Goal: Transaction & Acquisition: Purchase product/service

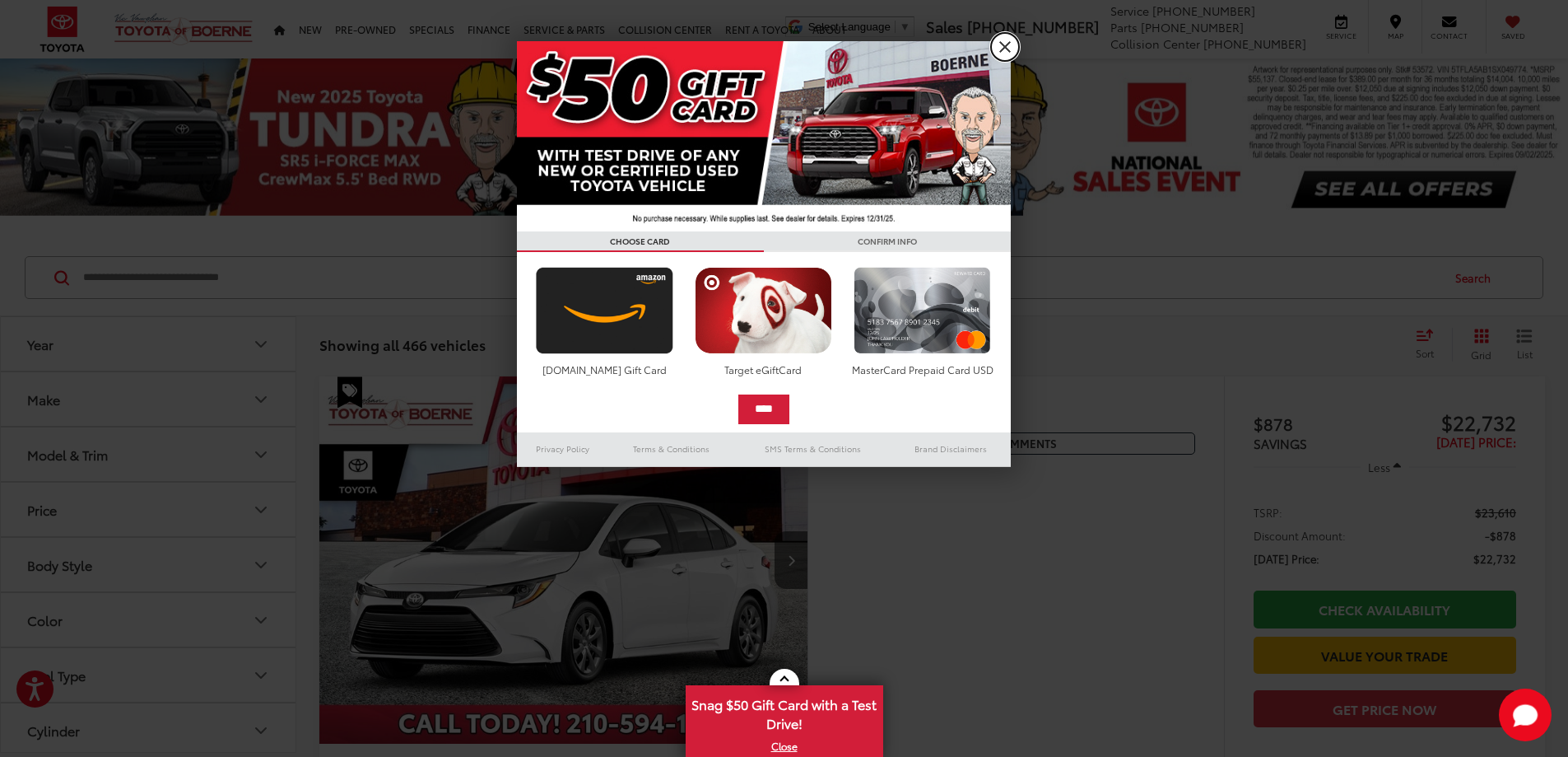
click at [1006, 51] on link "X" at bounding box center [1005, 47] width 28 height 28
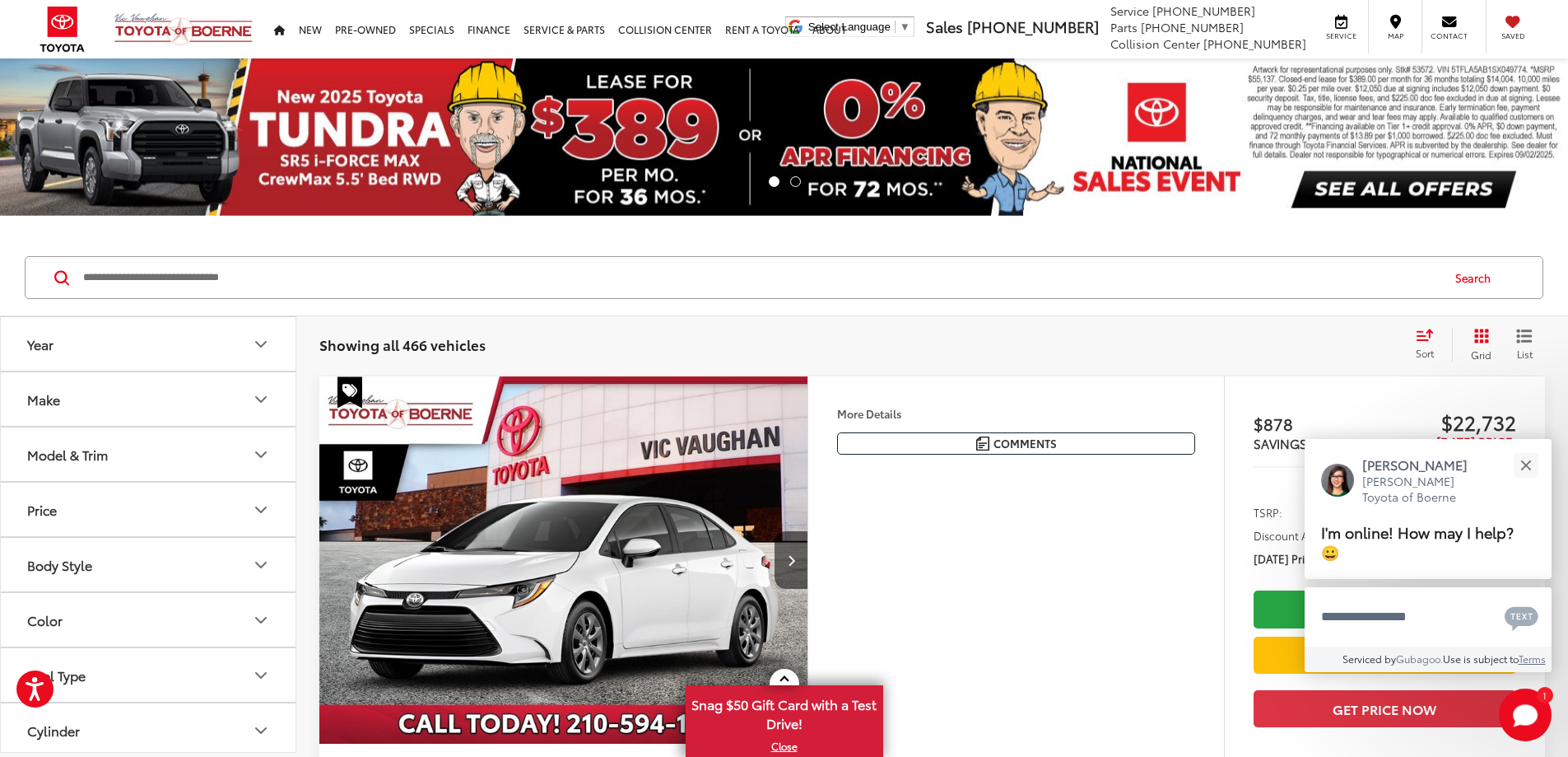
click at [264, 344] on icon "Year" at bounding box center [260, 344] width 10 height 5
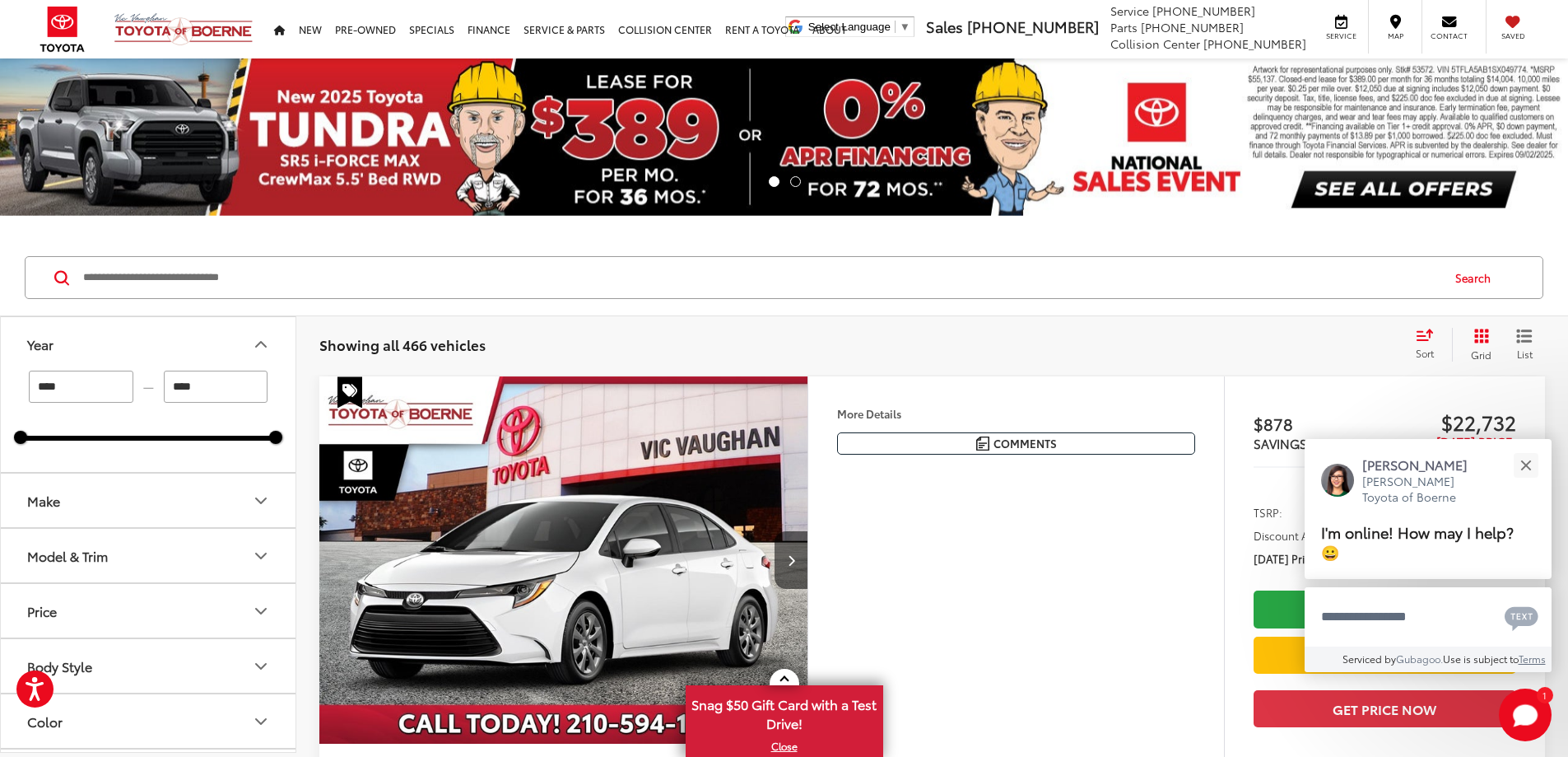
click at [263, 499] on icon "Make" at bounding box center [261, 501] width 20 height 20
click at [261, 554] on icon "Model & Trim" at bounding box center [261, 556] width 20 height 20
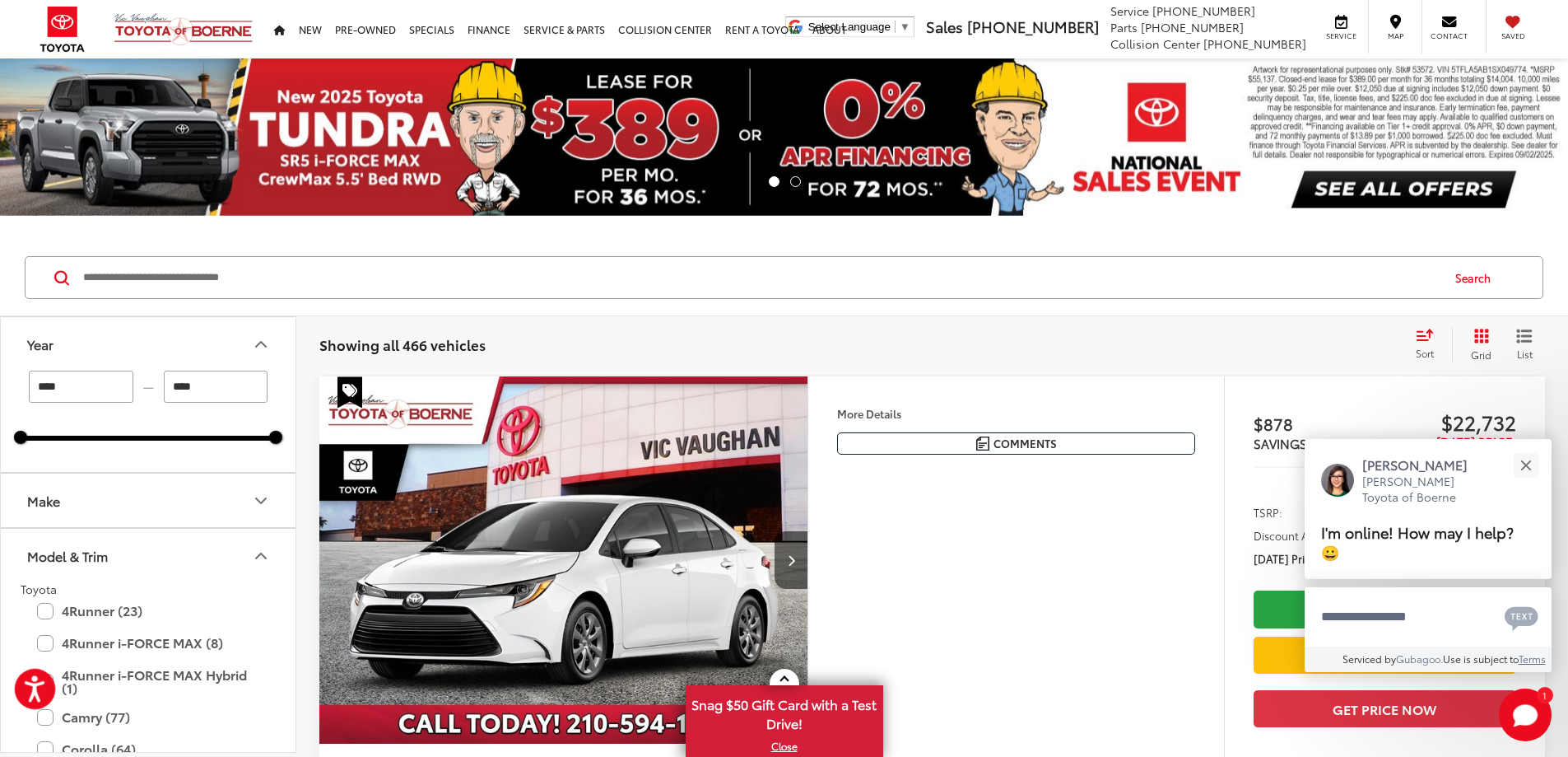
click at [50, 678] on button "Open accessiBe: accessibility options, statement and help" at bounding box center [35, 689] width 41 height 41
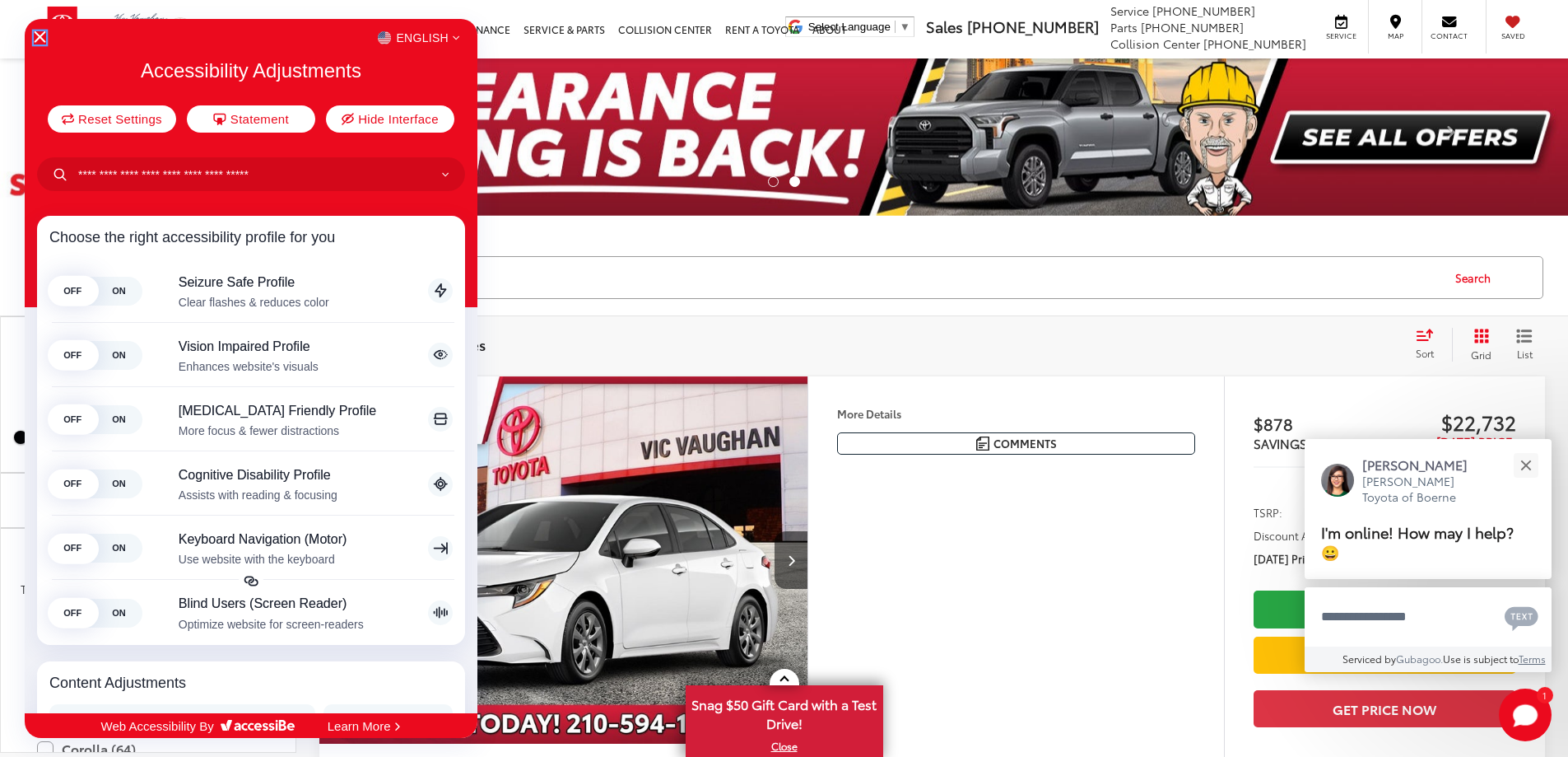
click at [44, 37] on icon "Close Accessibility Interface" at bounding box center [39, 37] width 12 height 12
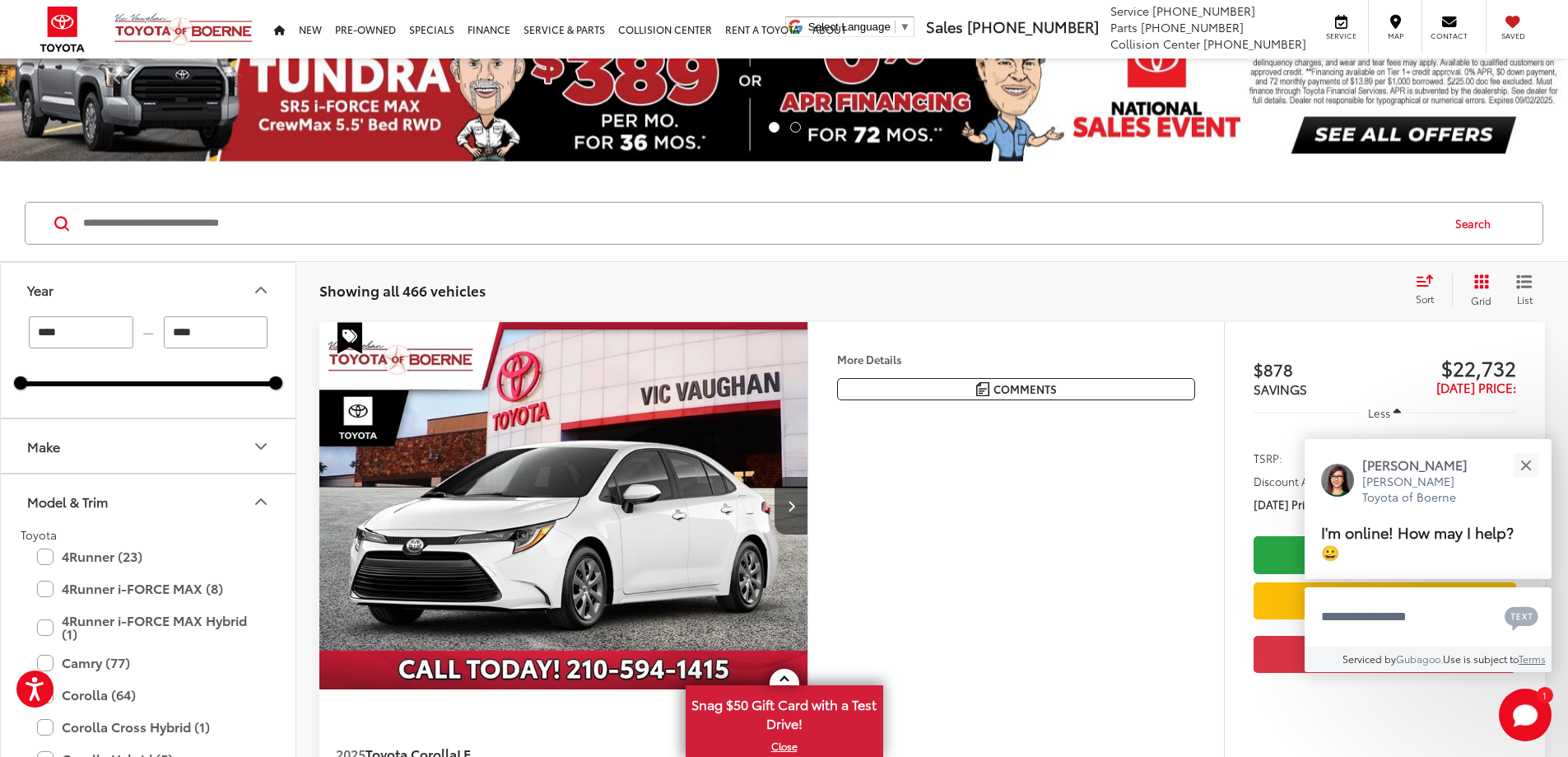
scroll to position [153, 0]
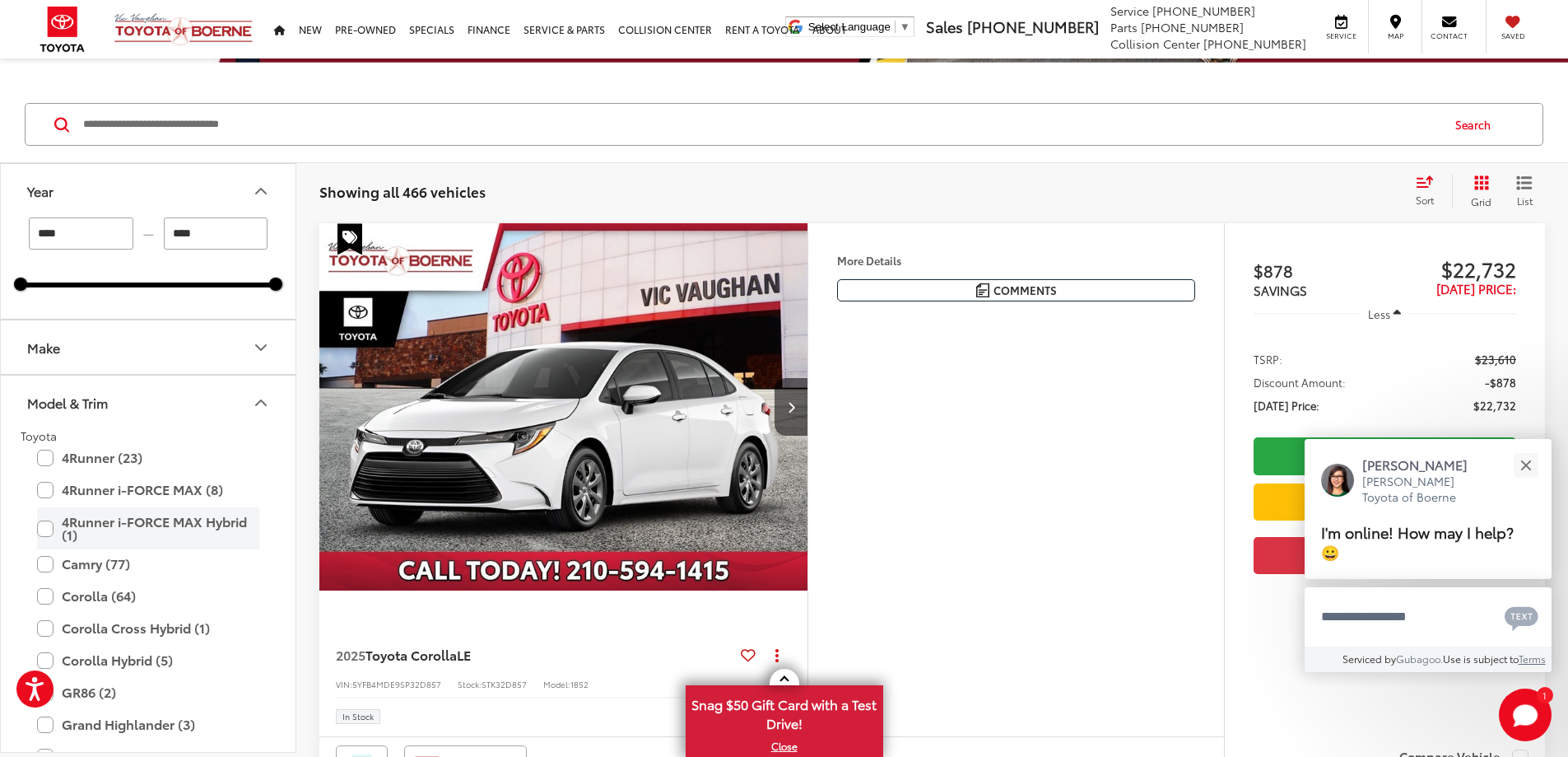
click at [47, 529] on label "4Runner i-FORCE MAX Hybrid (1)" at bounding box center [147, 529] width 223 height 42
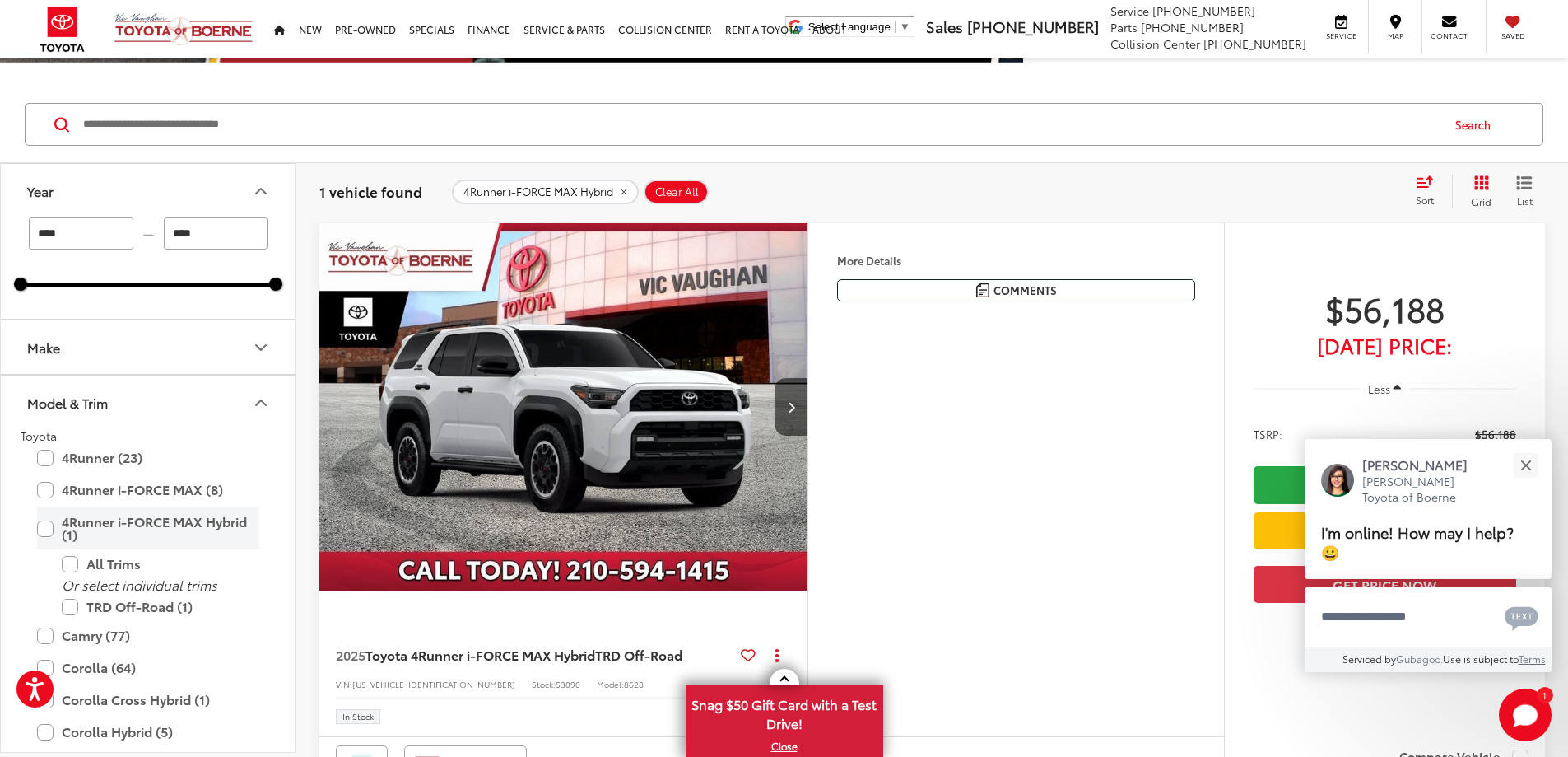
click at [46, 529] on label "4Runner i-FORCE MAX Hybrid (1)" at bounding box center [147, 529] width 223 height 42
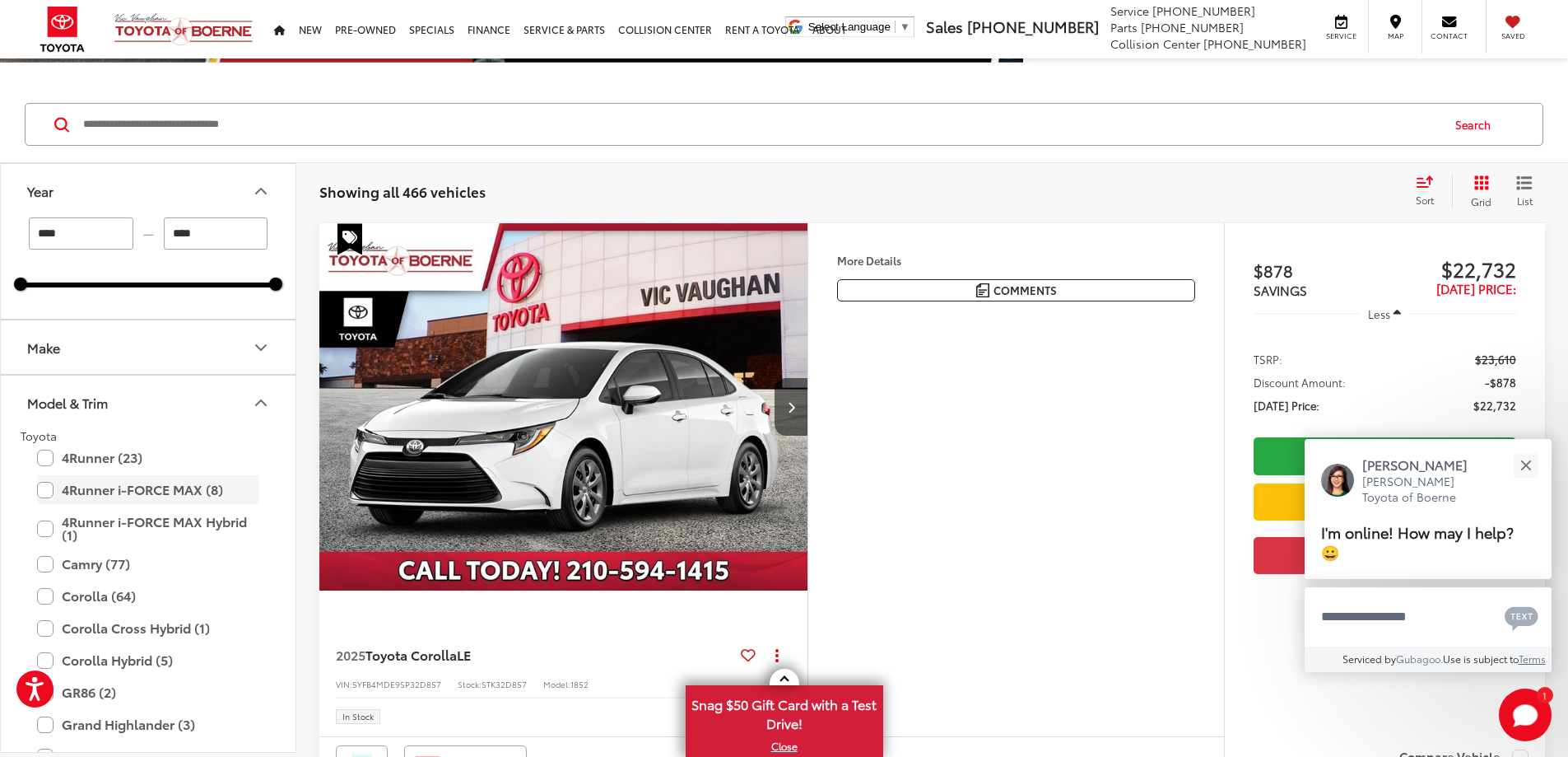
click at [49, 492] on label "4Runner i-FORCE MAX (8)" at bounding box center [147, 488] width 223 height 28
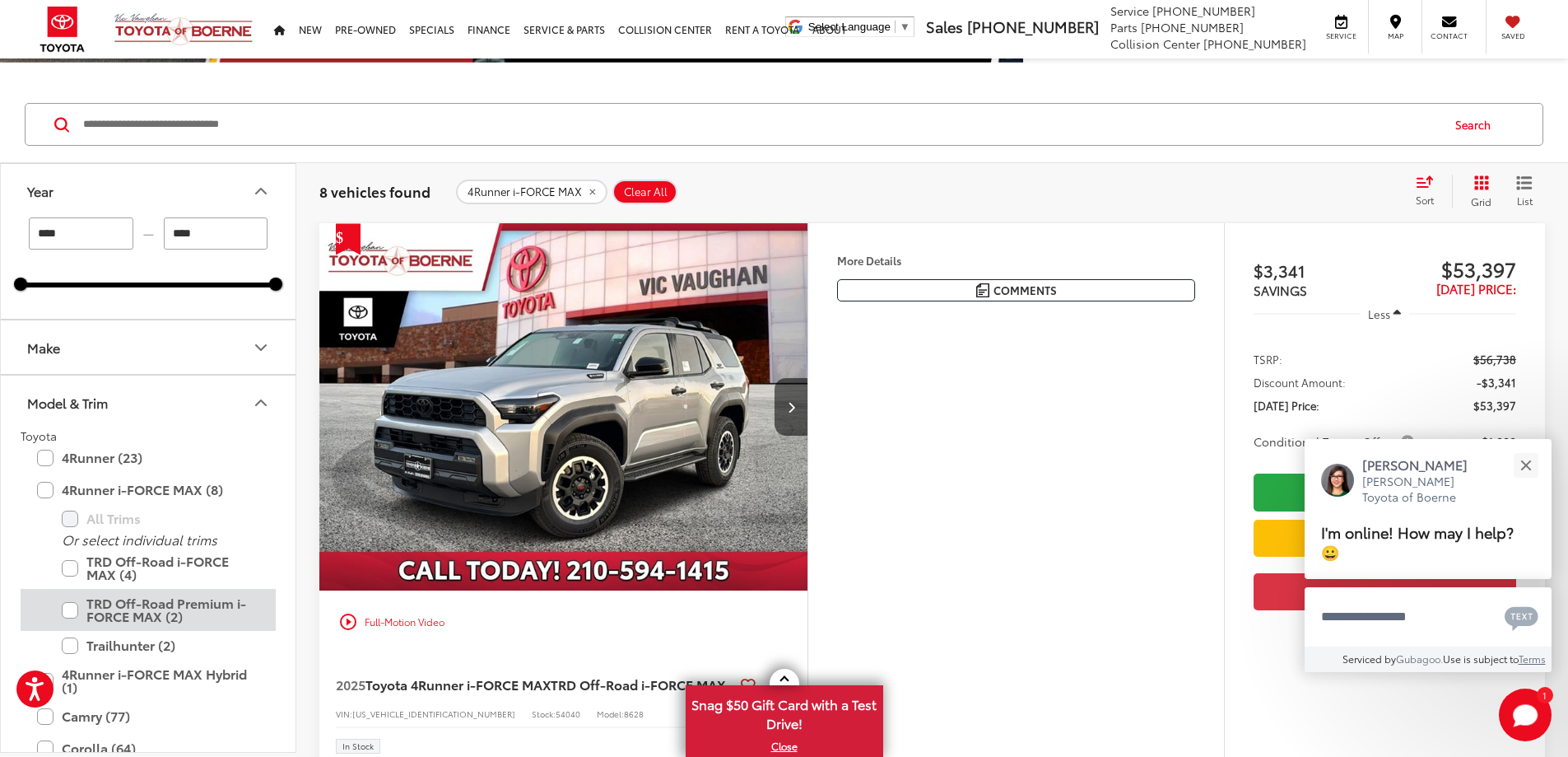
click at [70, 613] on label "TRD Off-Road Premium i-FORCE MAX (2)" at bounding box center [160, 609] width 198 height 42
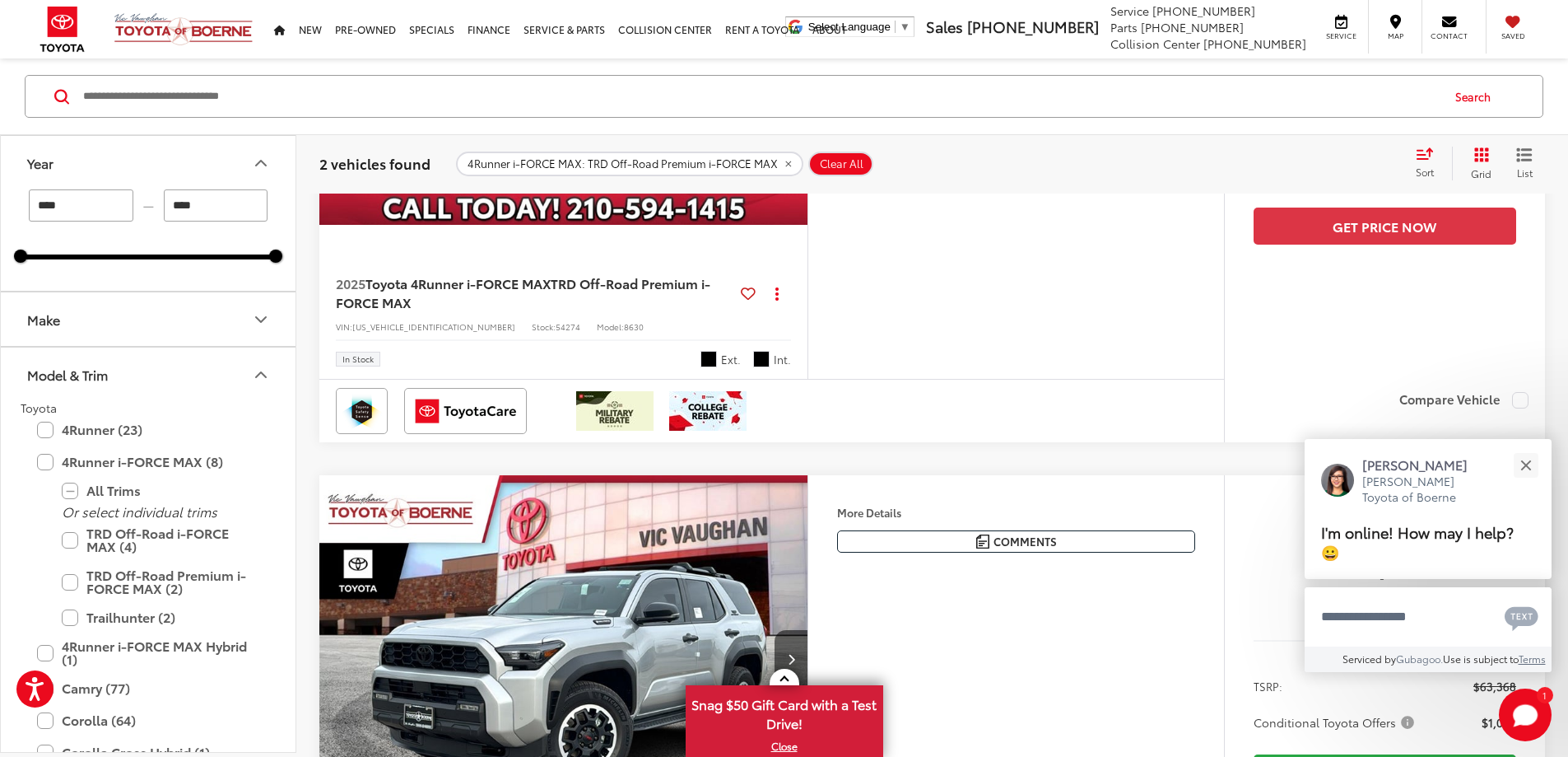
scroll to position [516, 0]
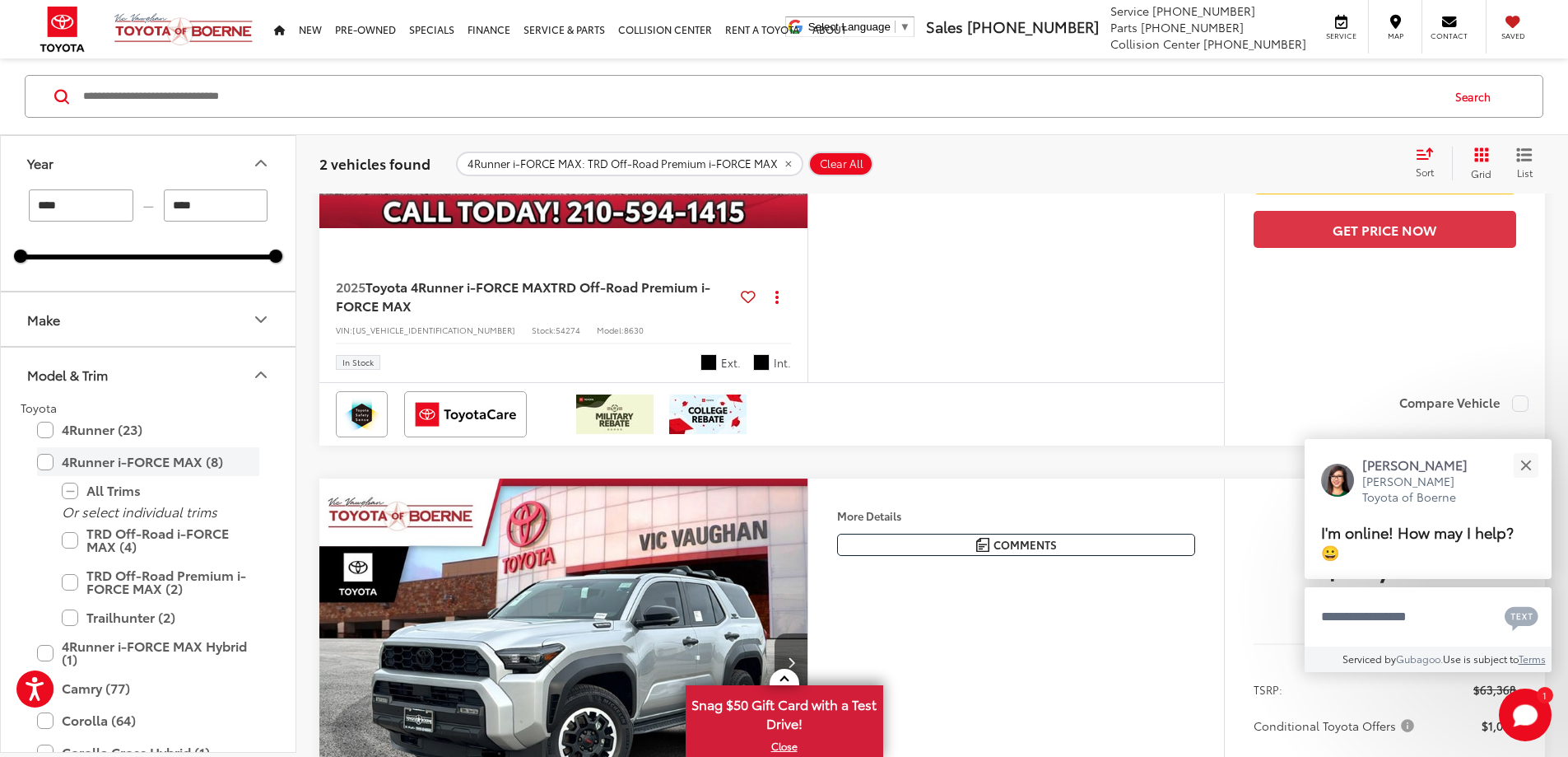
click at [45, 459] on label "4Runner i-FORCE MAX (8)" at bounding box center [147, 461] width 223 height 28
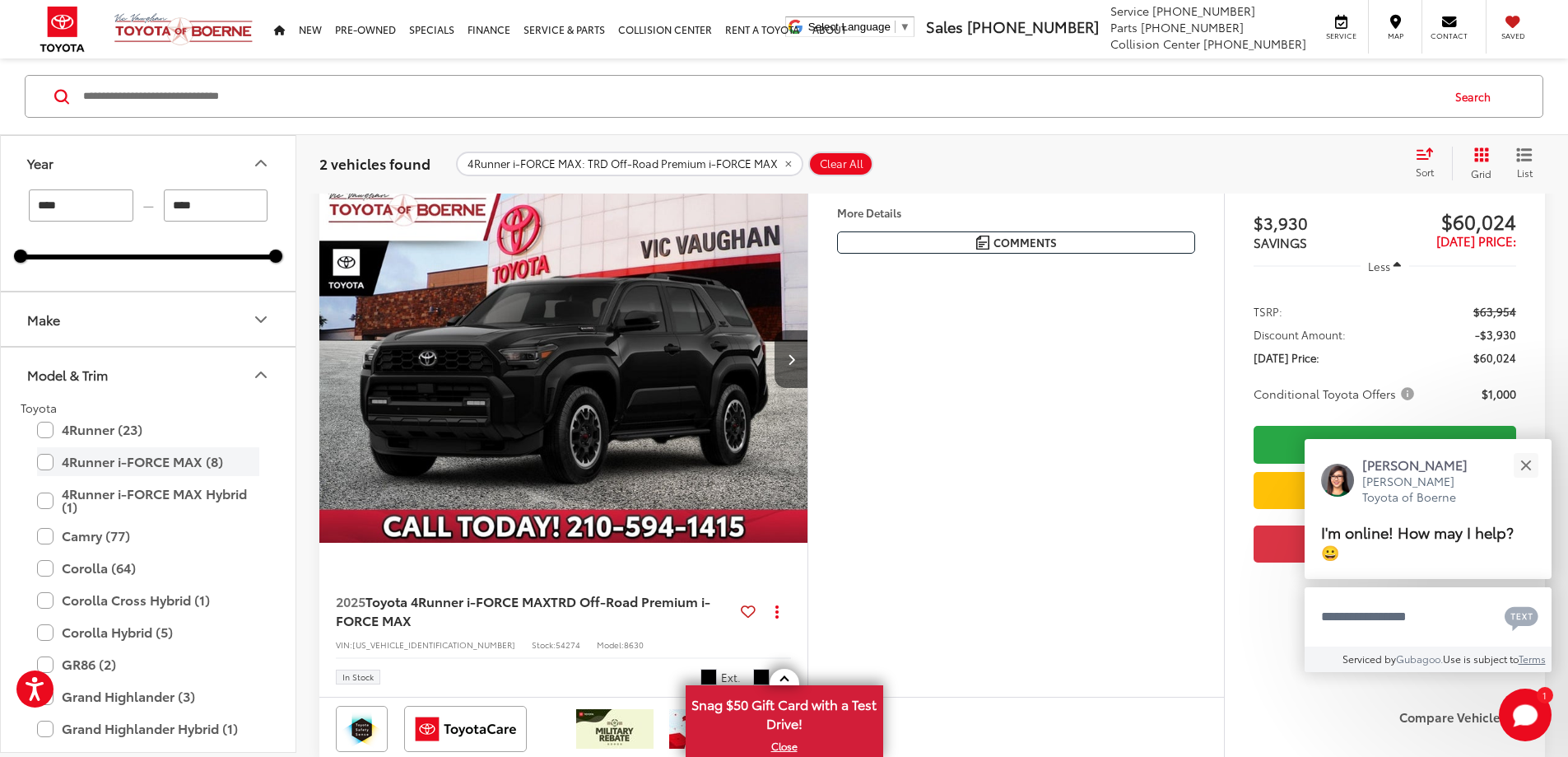
scroll to position [182, 0]
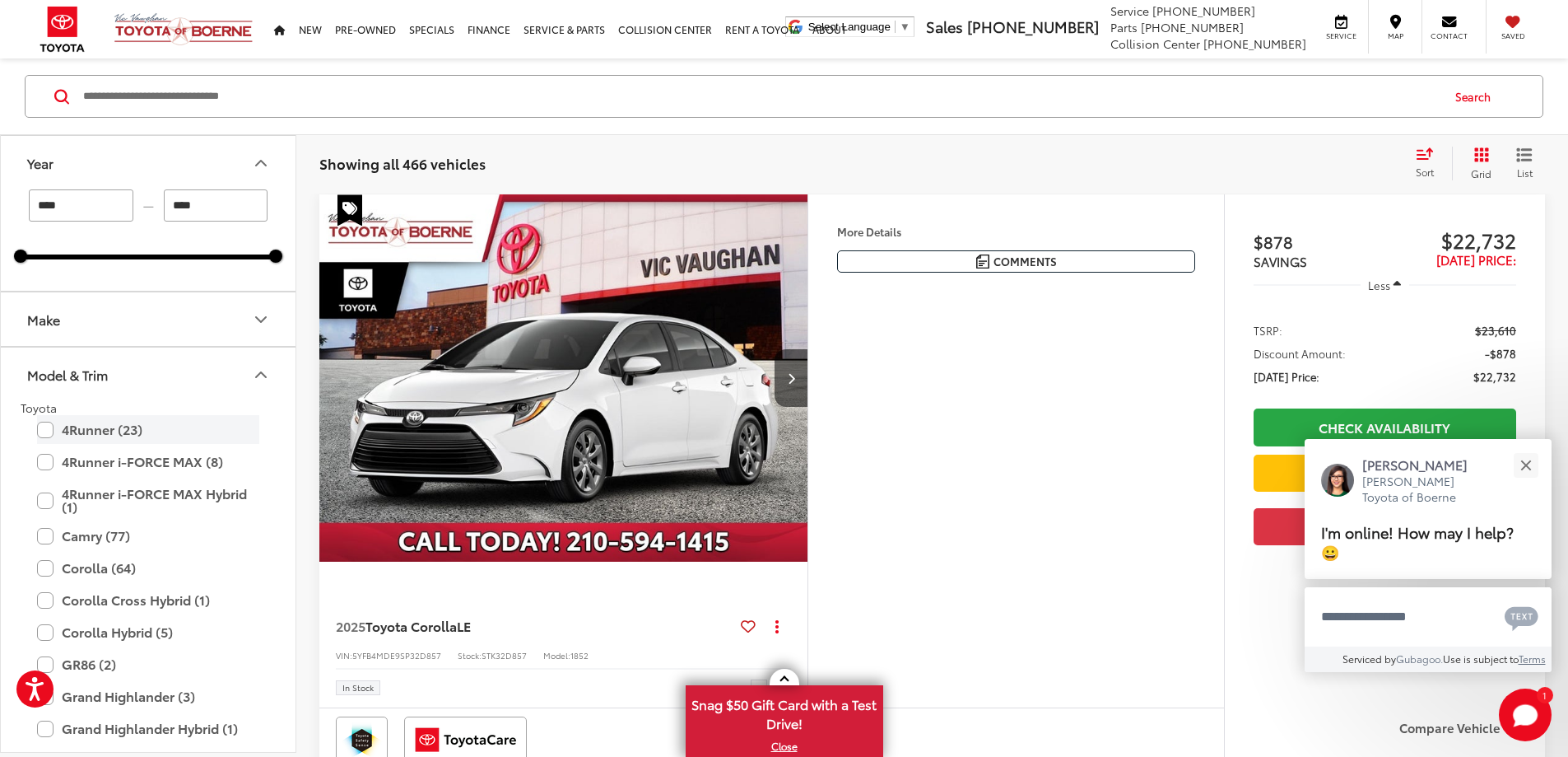
click at [49, 429] on label "4Runner (23)" at bounding box center [147, 429] width 223 height 28
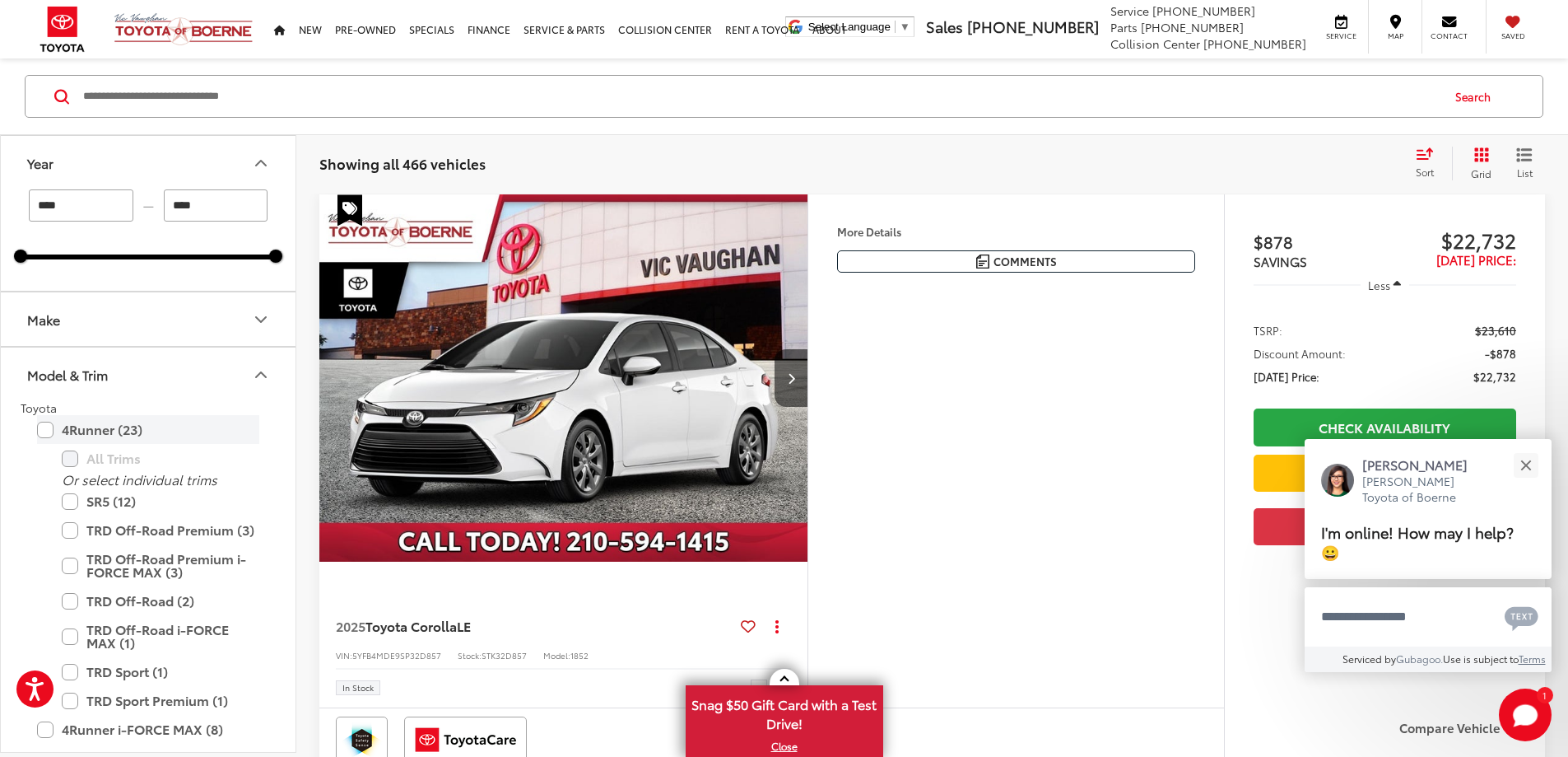
type input "****"
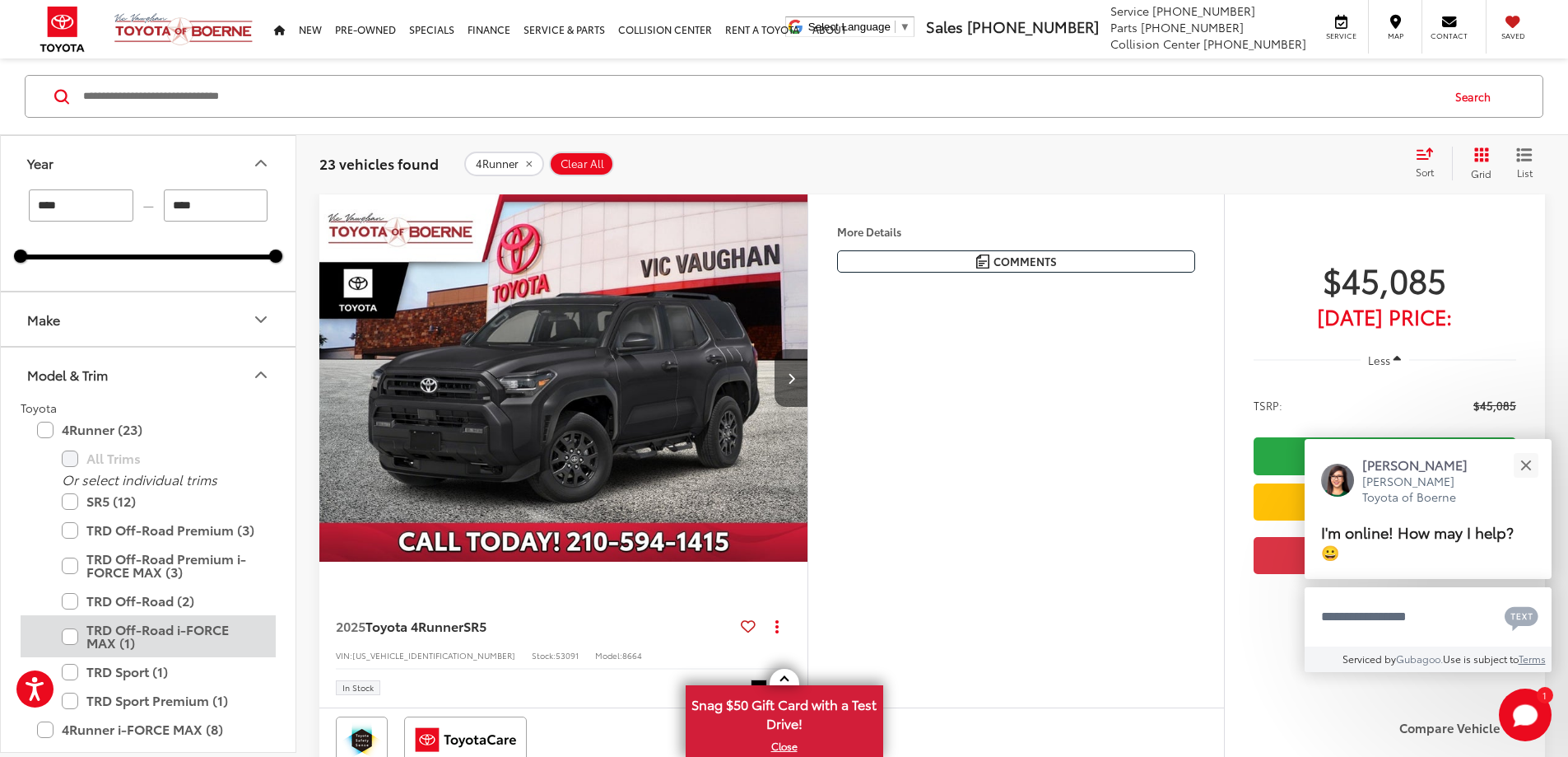
click at [77, 635] on label "TRD Off-Road i-FORCE MAX (1)" at bounding box center [160, 636] width 198 height 42
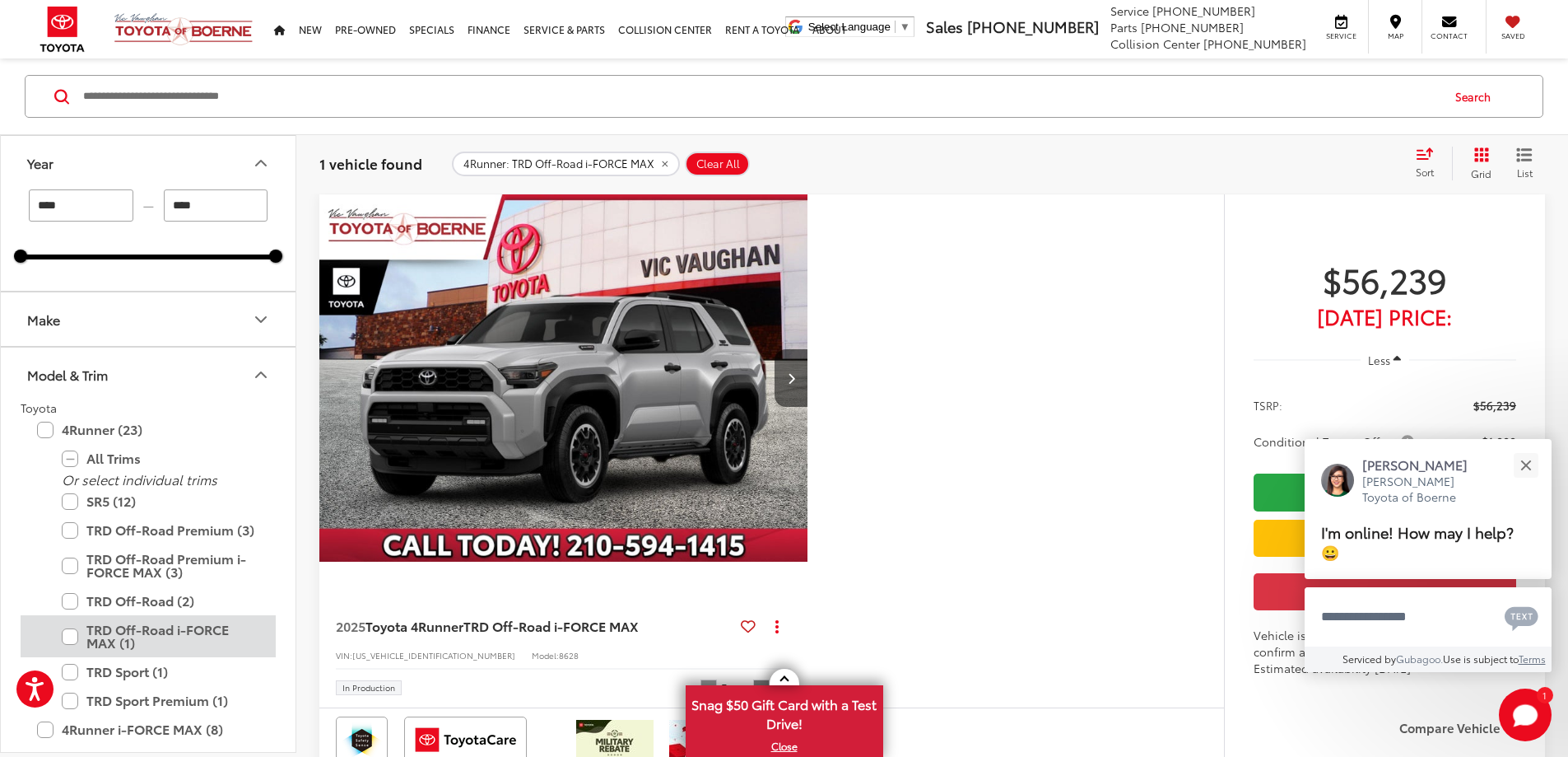
click at [77, 635] on label "TRD Off-Road i-FORCE MAX (1)" at bounding box center [160, 636] width 198 height 42
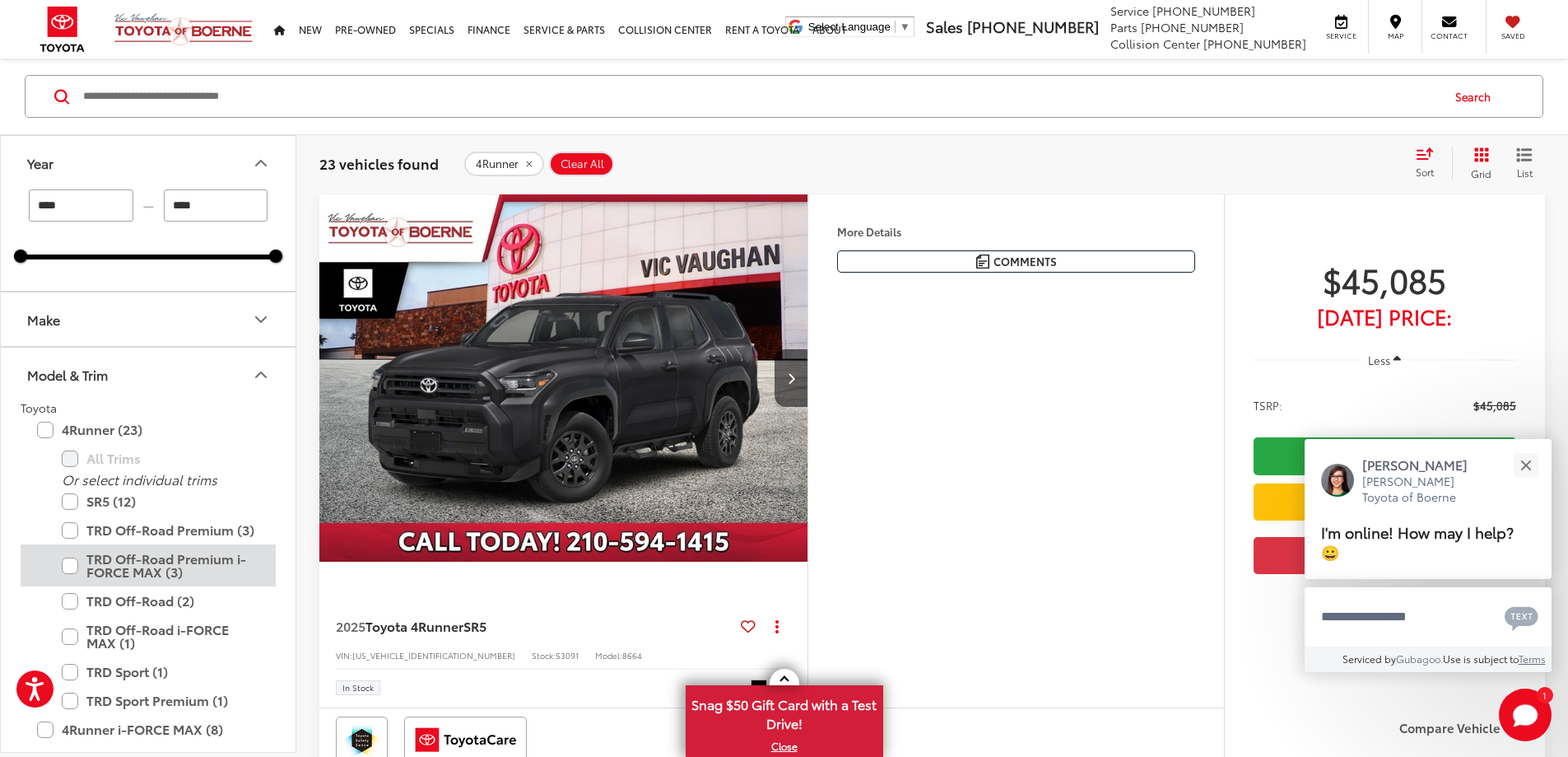
click at [71, 563] on label "TRD Off-Road Premium i-FORCE MAX (3)" at bounding box center [160, 565] width 198 height 42
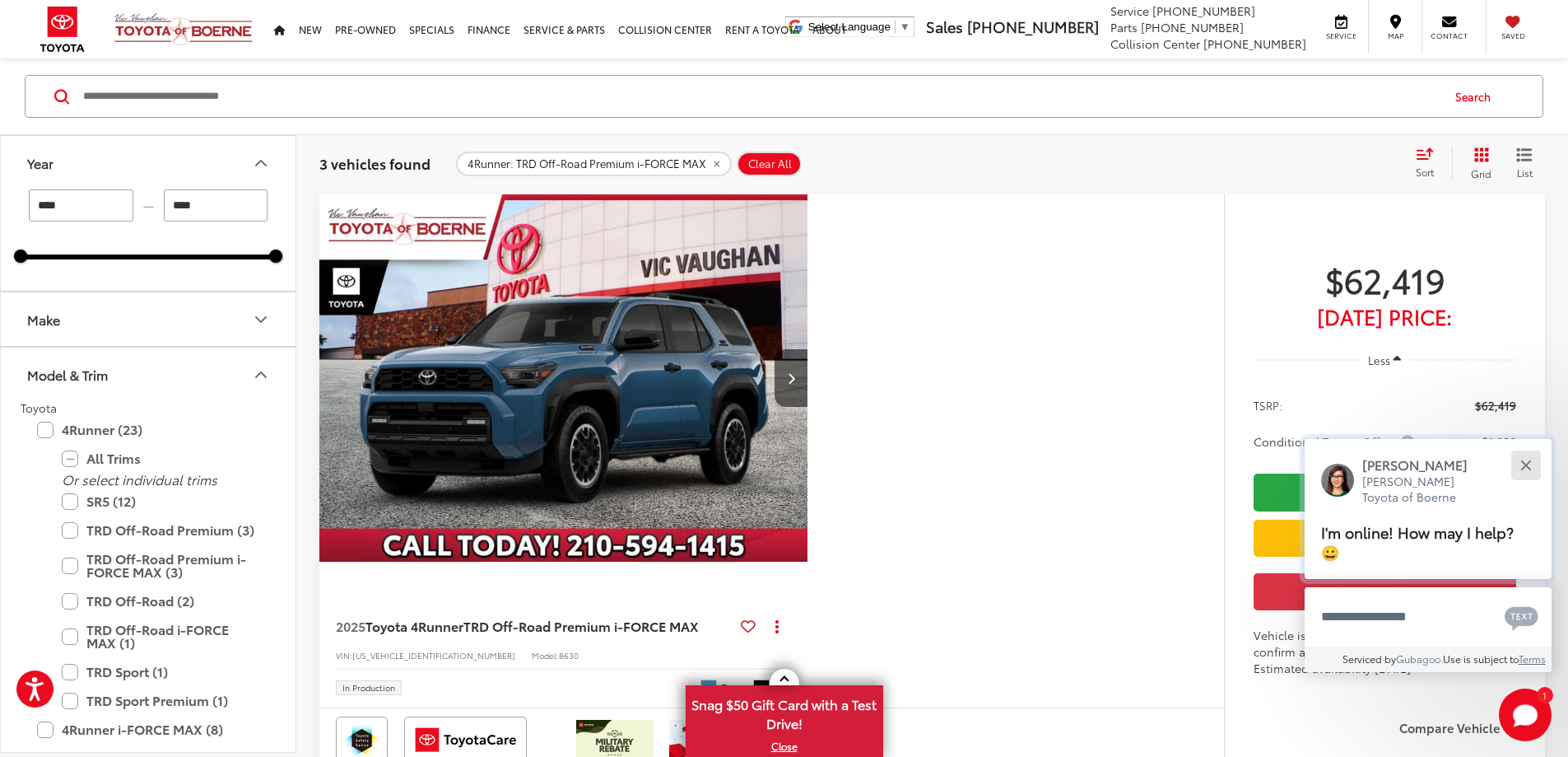
click at [1525, 459] on button "Close" at bounding box center [1525, 465] width 36 height 36
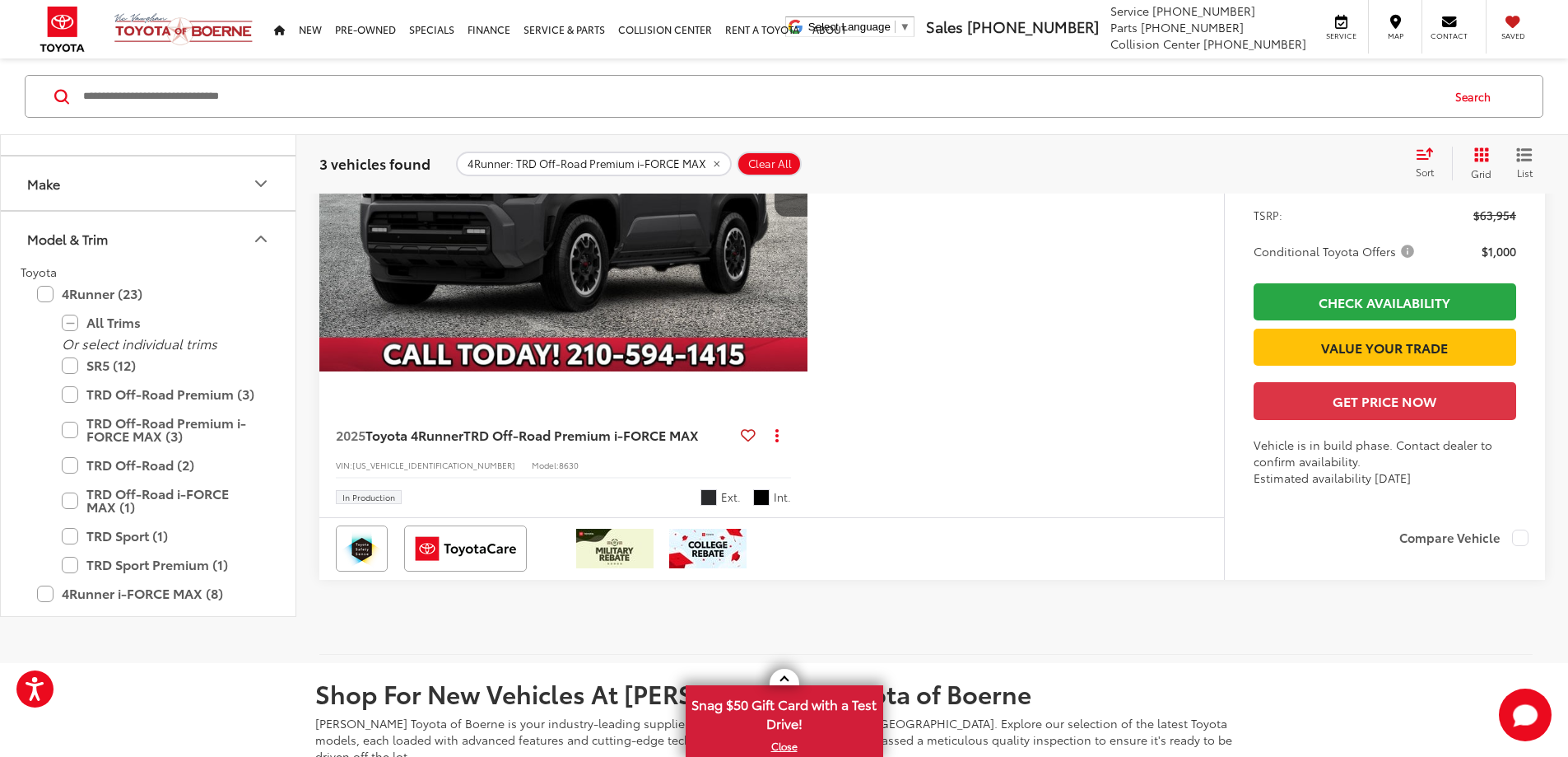
scroll to position [1596, 0]
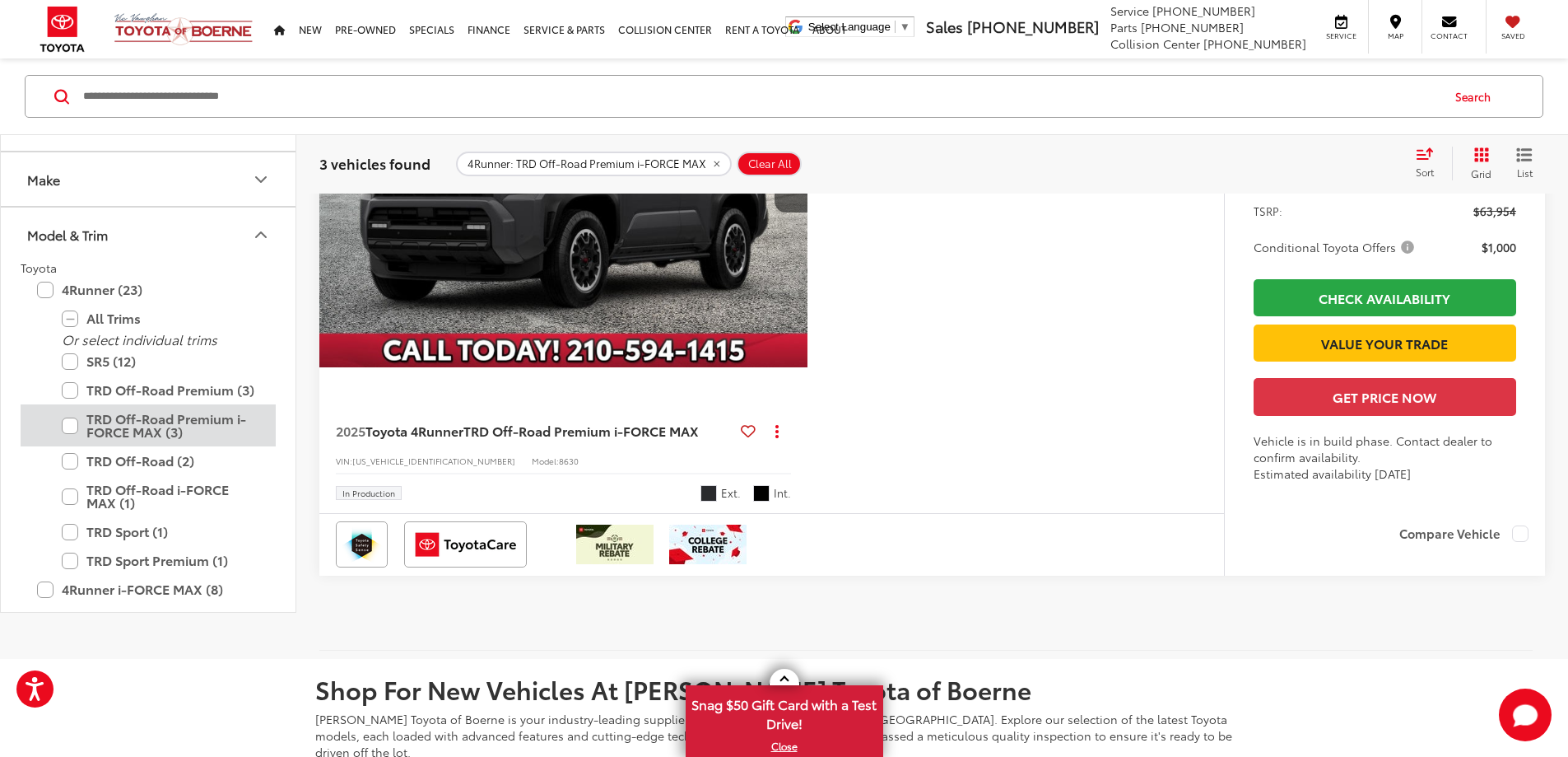
click at [69, 446] on label "TRD Off-Road Premium i-FORCE MAX (3)" at bounding box center [160, 425] width 198 height 42
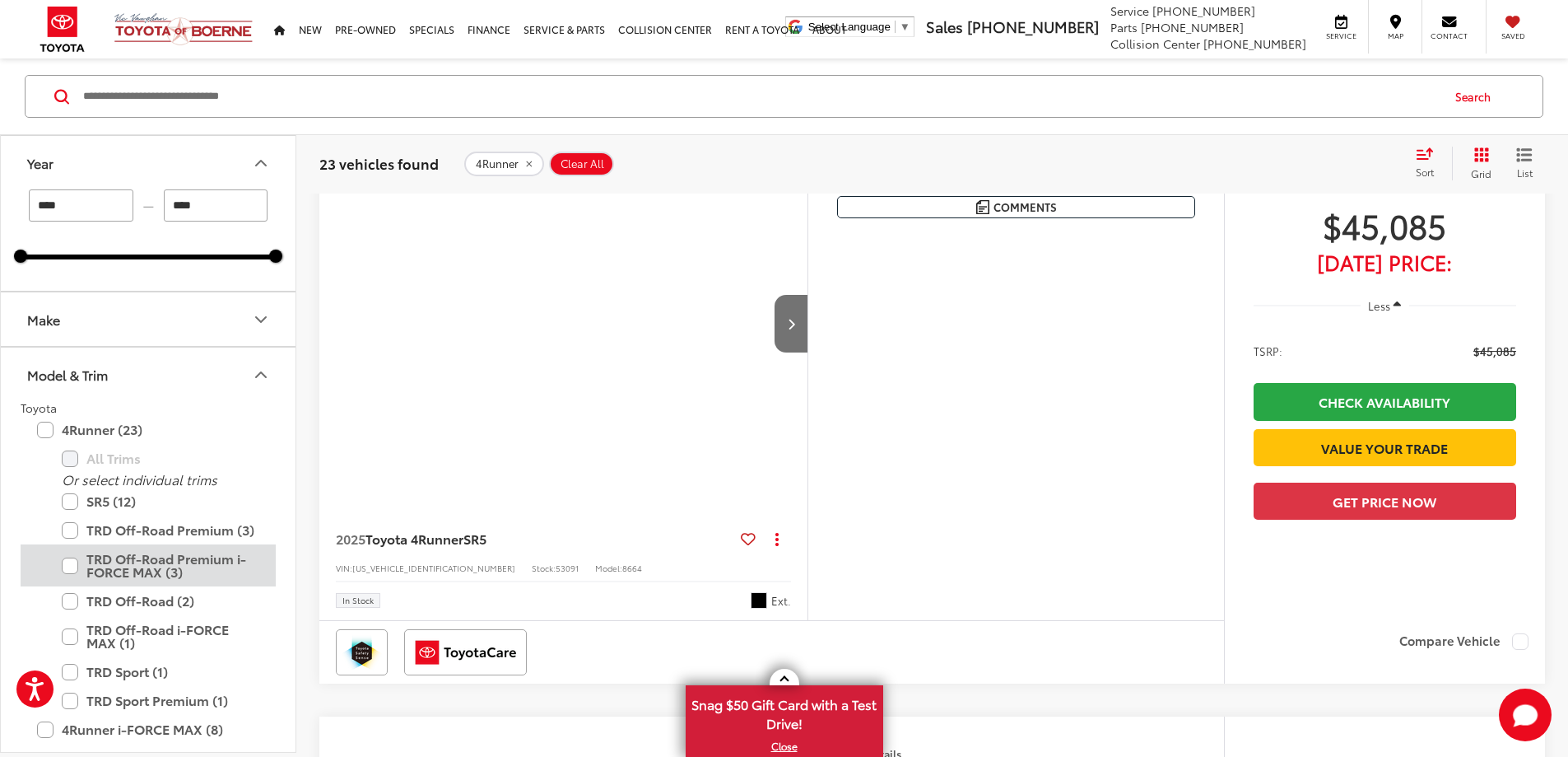
scroll to position [182, 0]
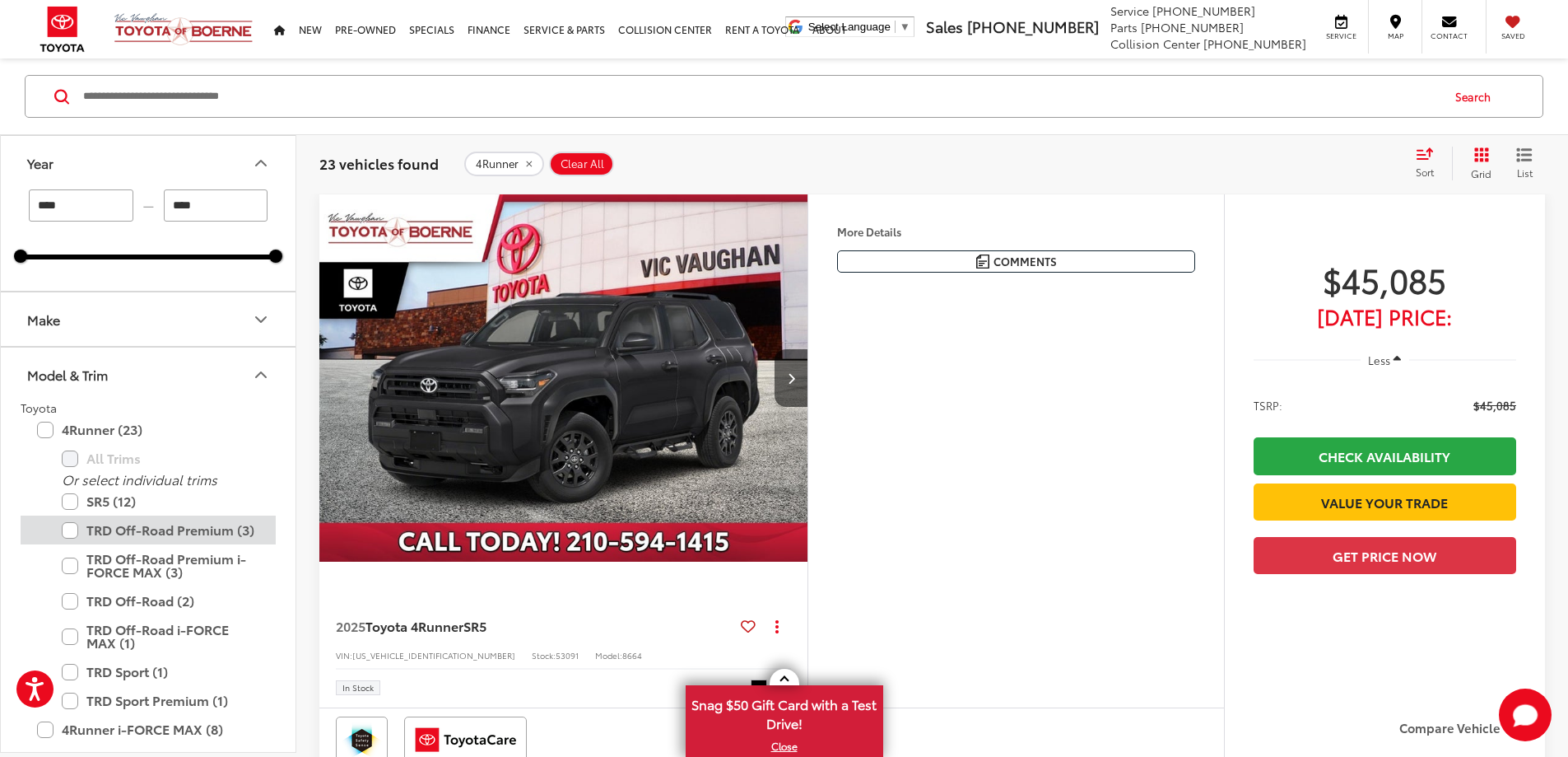
click at [72, 532] on label "TRD Off-Road Premium (3)" at bounding box center [160, 530] width 198 height 28
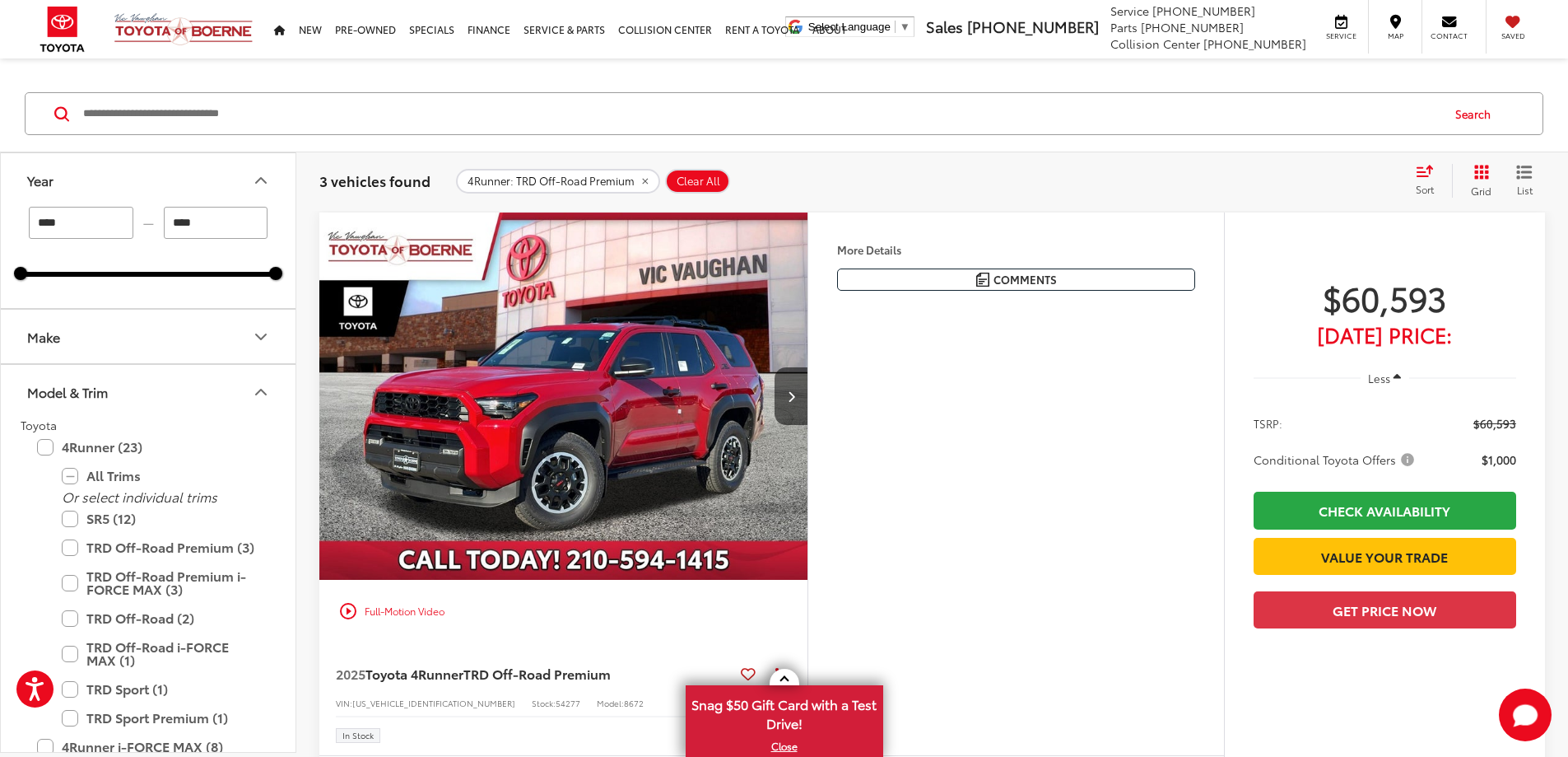
scroll to position [171, 0]
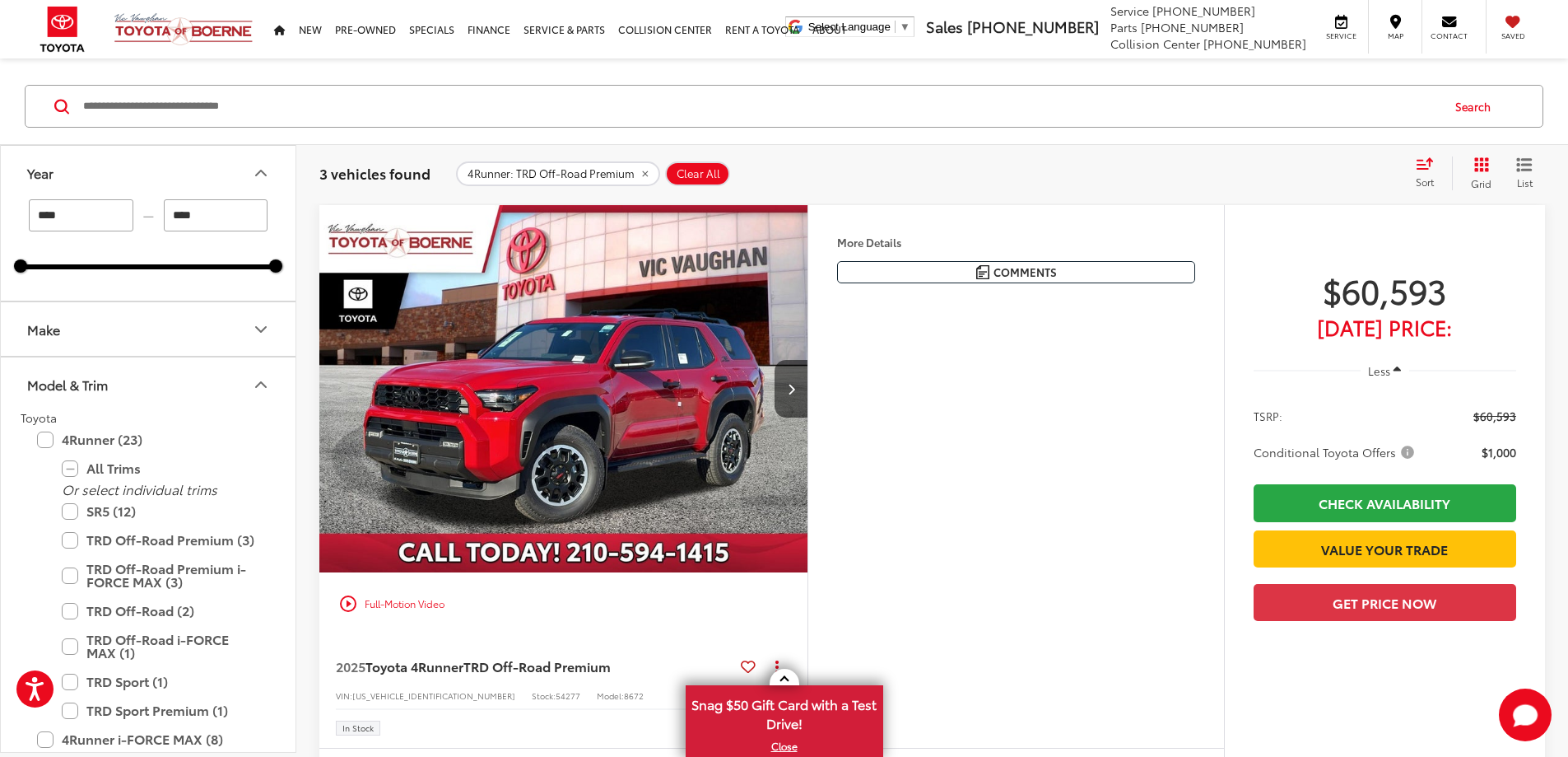
click at [652, 525] on img "2025 Toyota 4Runner TRD Off-Road Premium 0" at bounding box center [564, 389] width 491 height 368
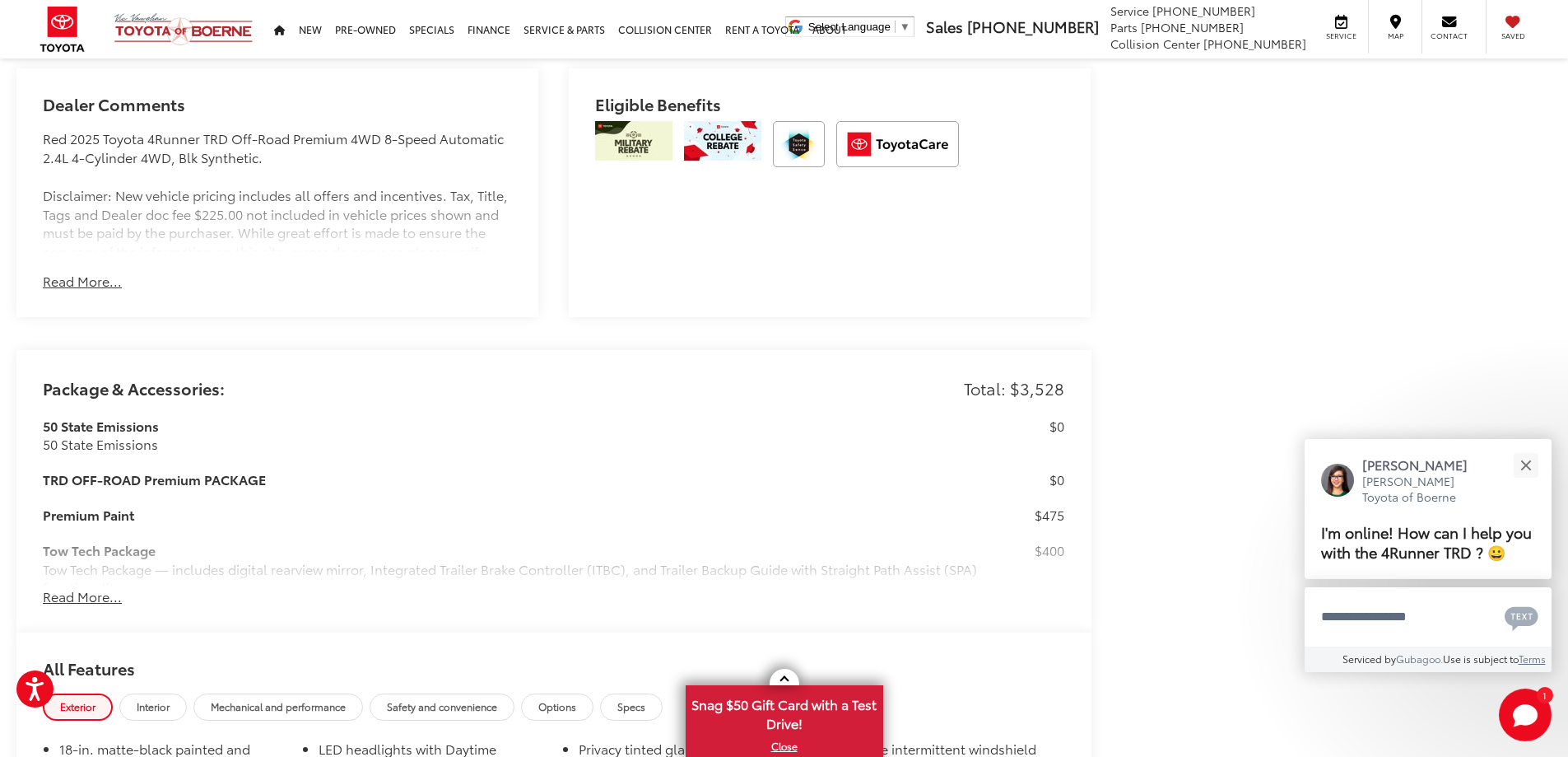
scroll to position [1290, 0]
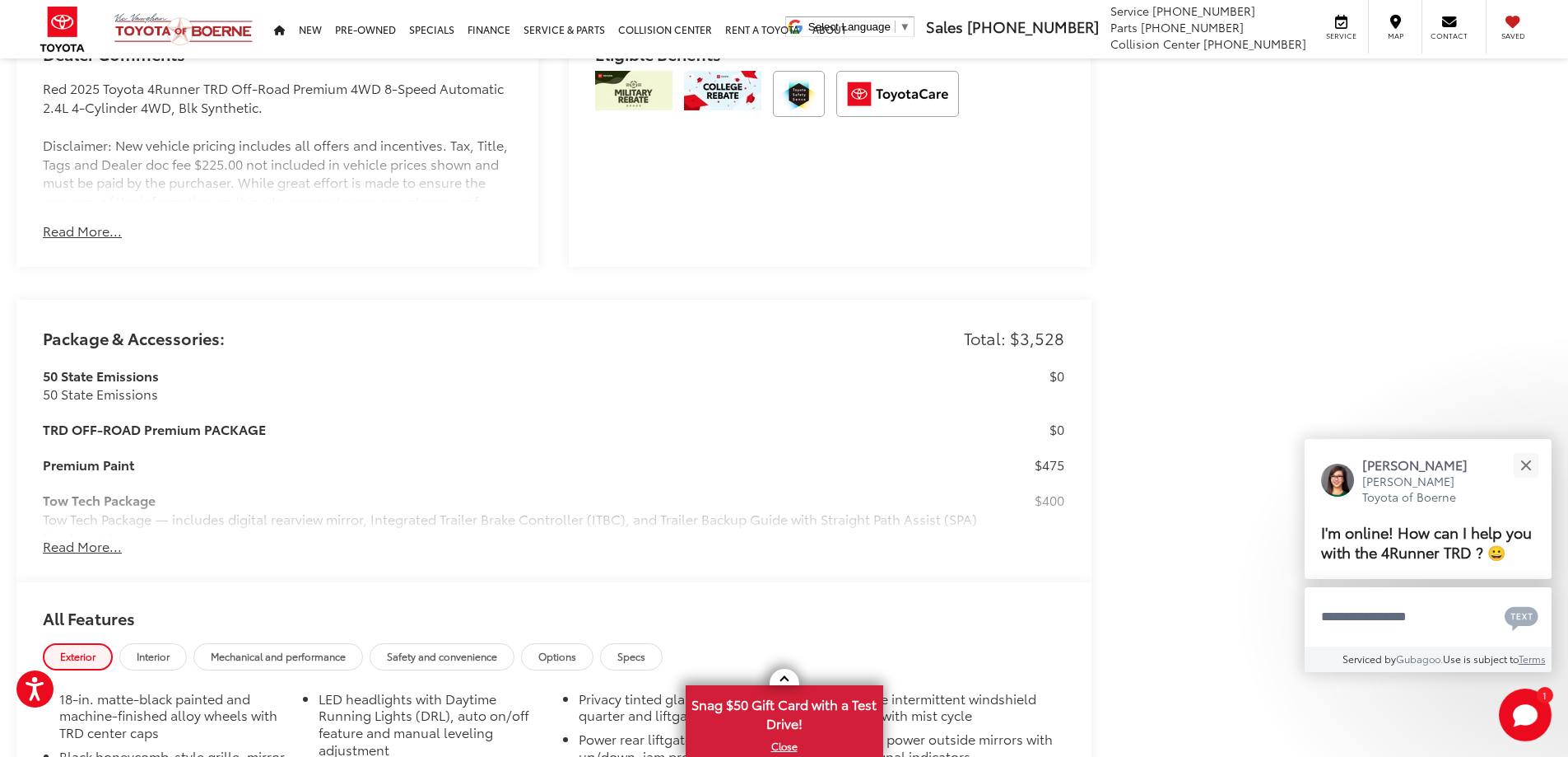
drag, startPoint x: 1574, startPoint y: 150, endPoint x: 1563, endPoint y: 426, distance: 276.2
click at [1563, 426] on html "Accessibility Screen-Reader Guide, Feedback, and Issue Reporting | New window V…" at bounding box center [784, 413] width 1568 height 3408
click at [64, 545] on button "Read More..." at bounding box center [82, 546] width 79 height 19
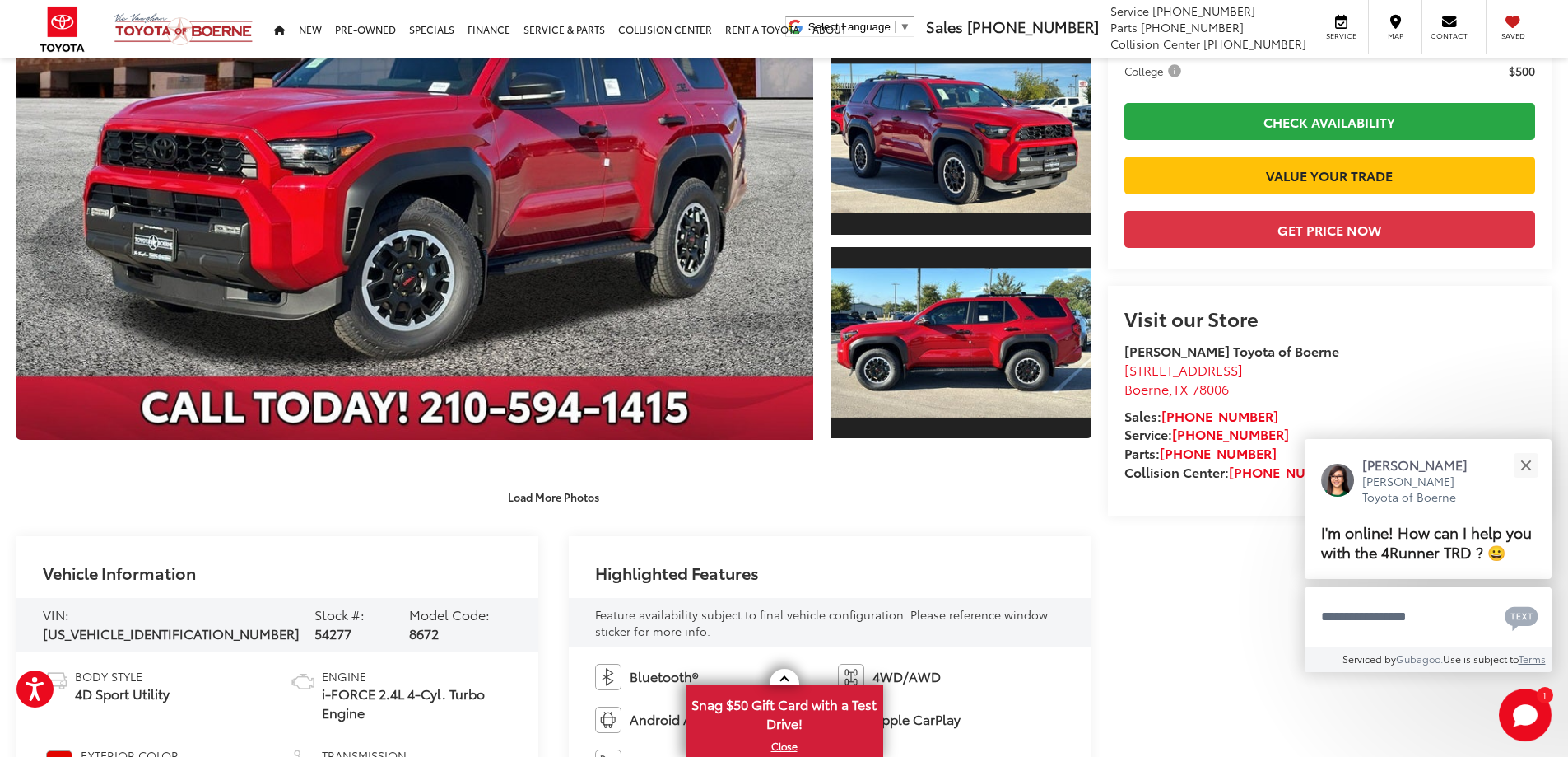
scroll to position [0, 0]
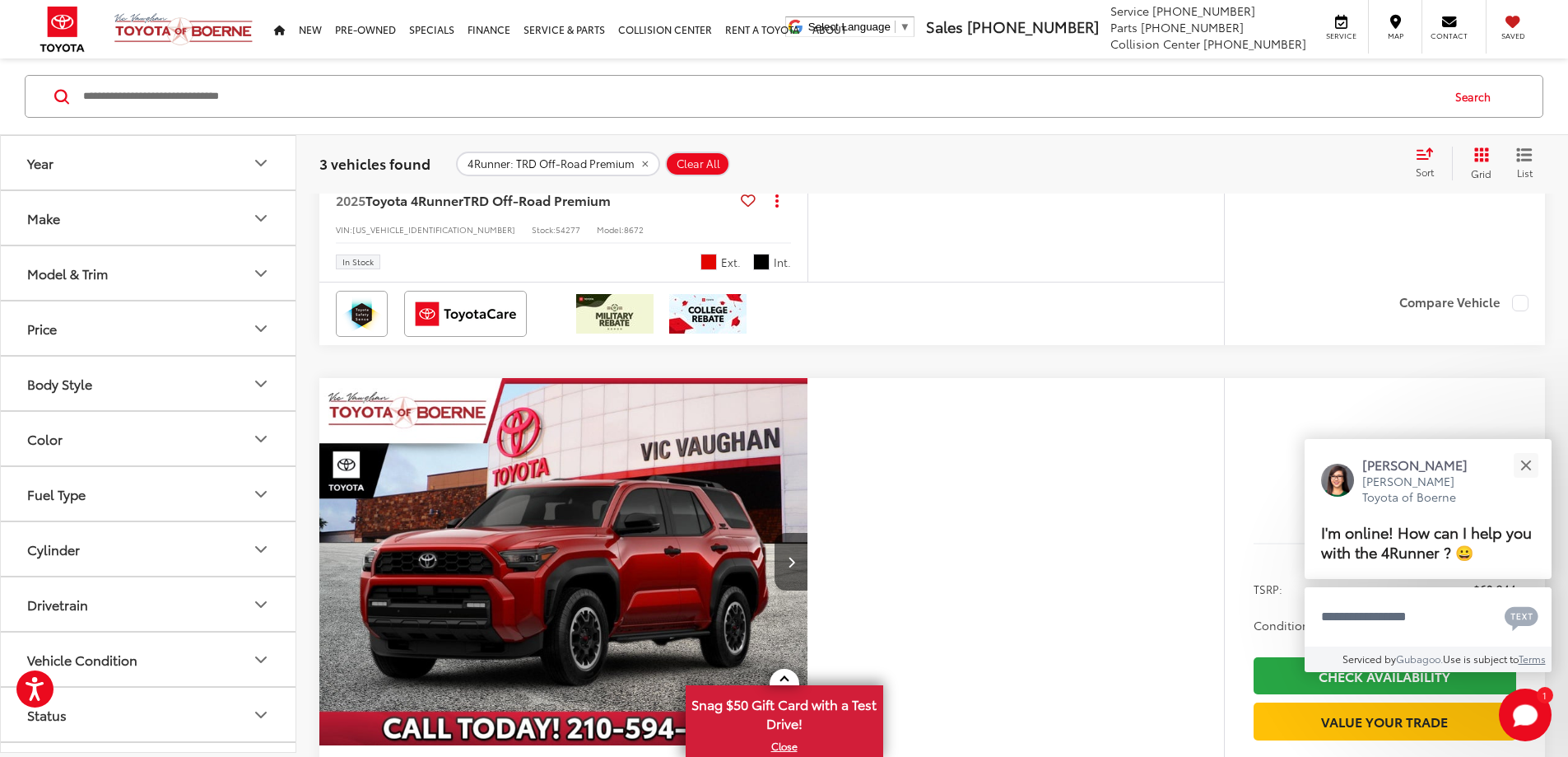
scroll to position [645, 0]
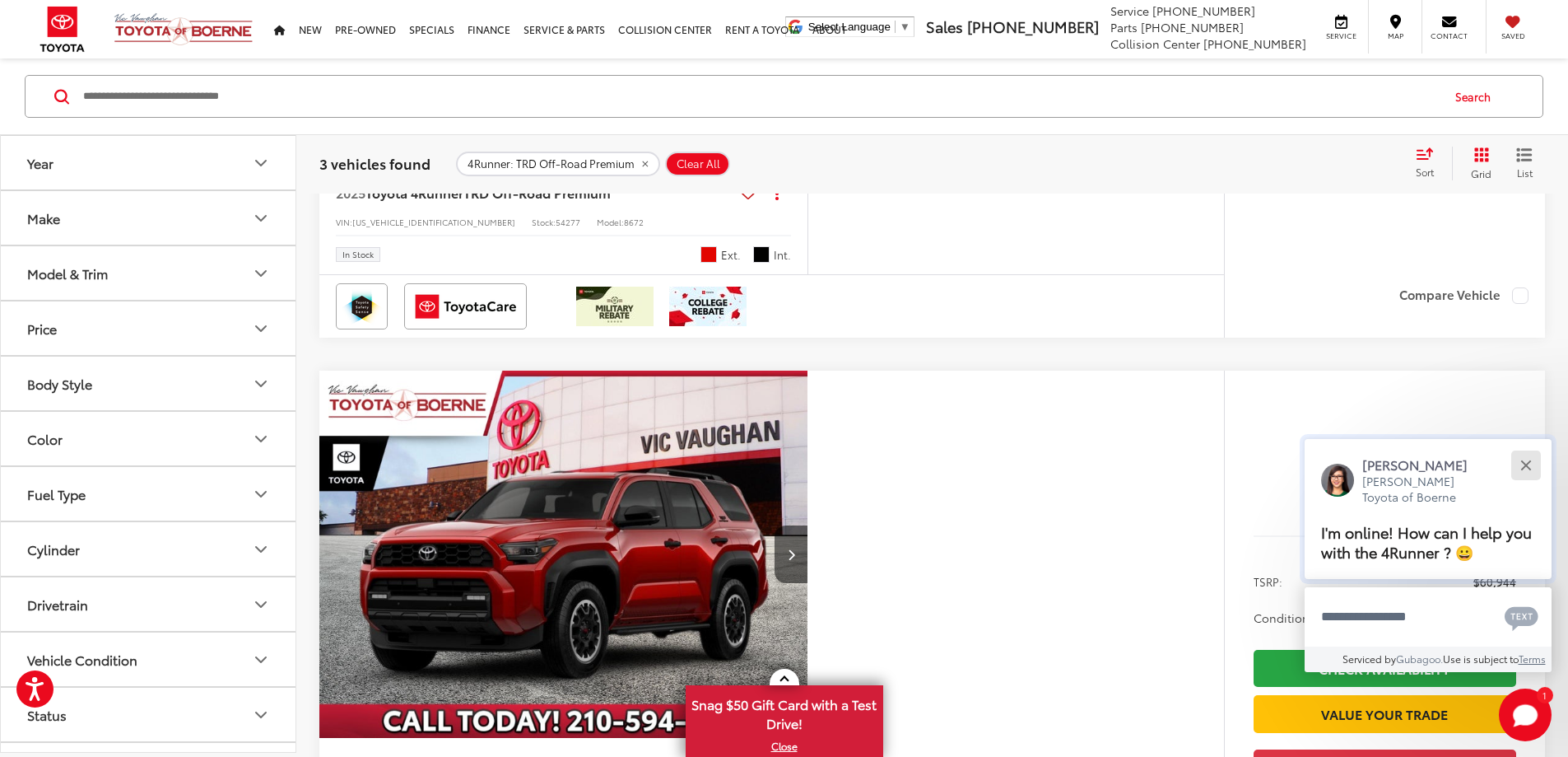
click at [1530, 464] on button "Close" at bounding box center [1525, 465] width 36 height 36
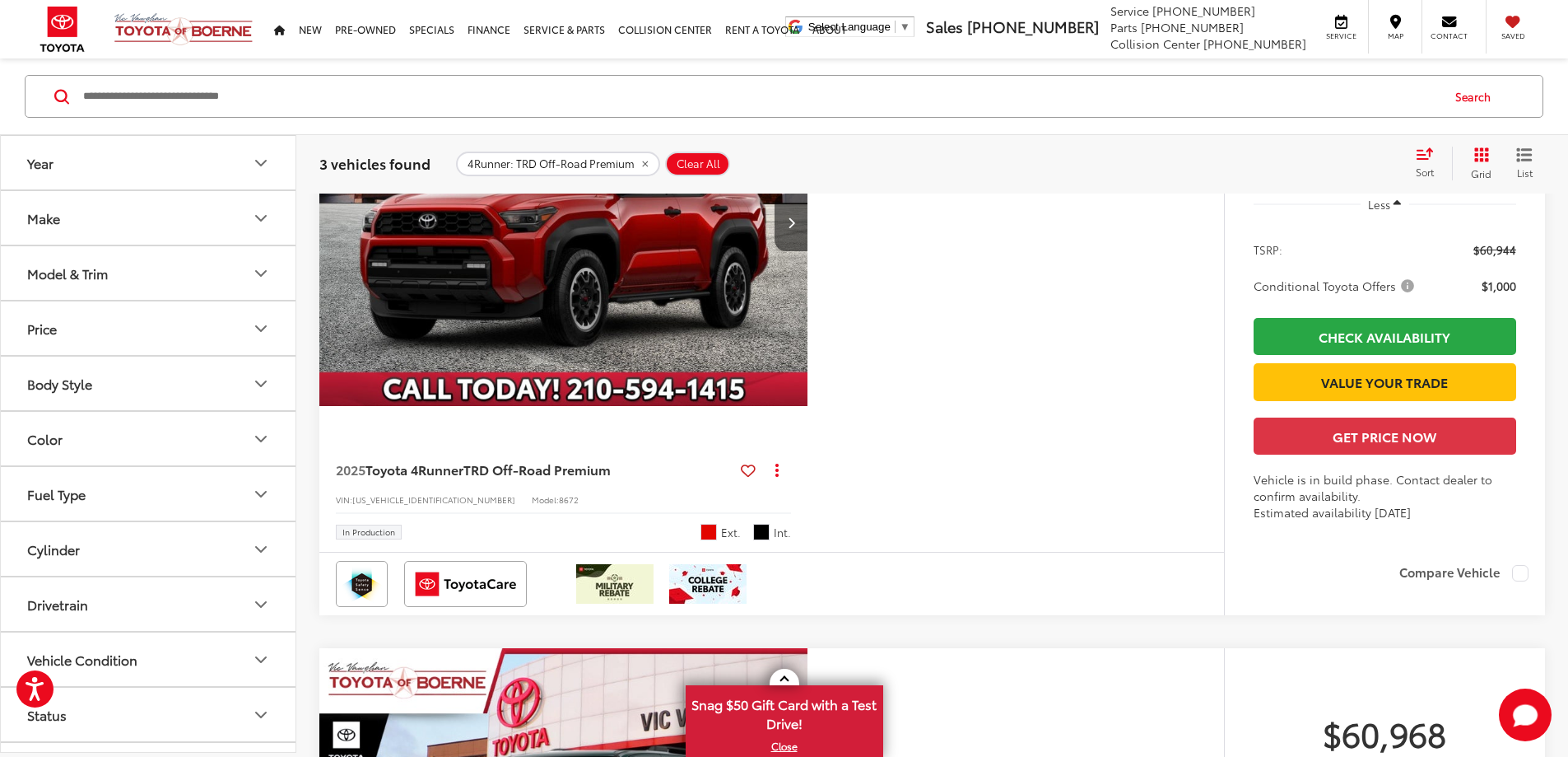
scroll to position [962, 0]
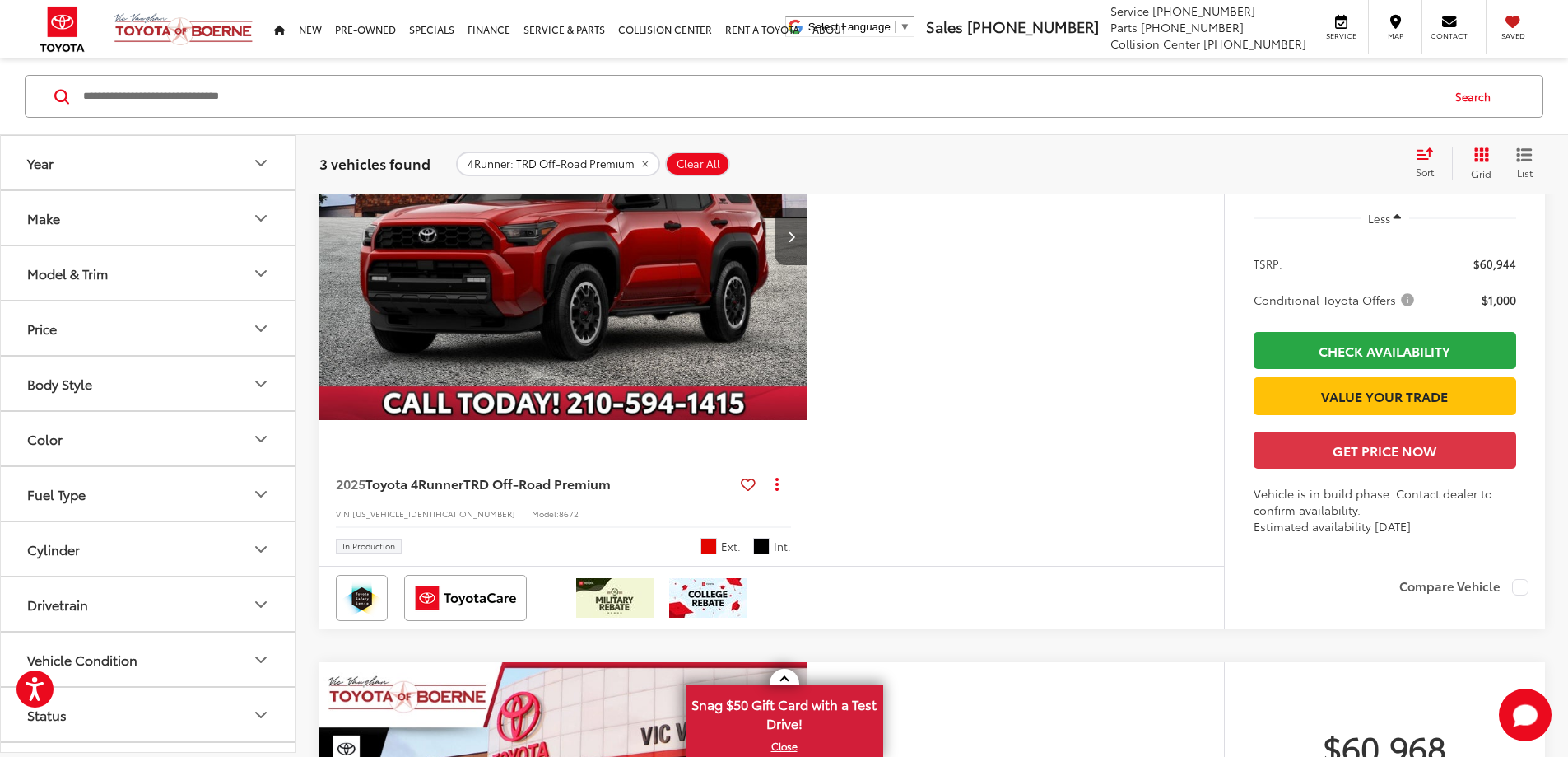
click at [533, 412] on img "2025 Toyota 4Runner TRD Off-Road Premium 0" at bounding box center [564, 237] width 491 height 368
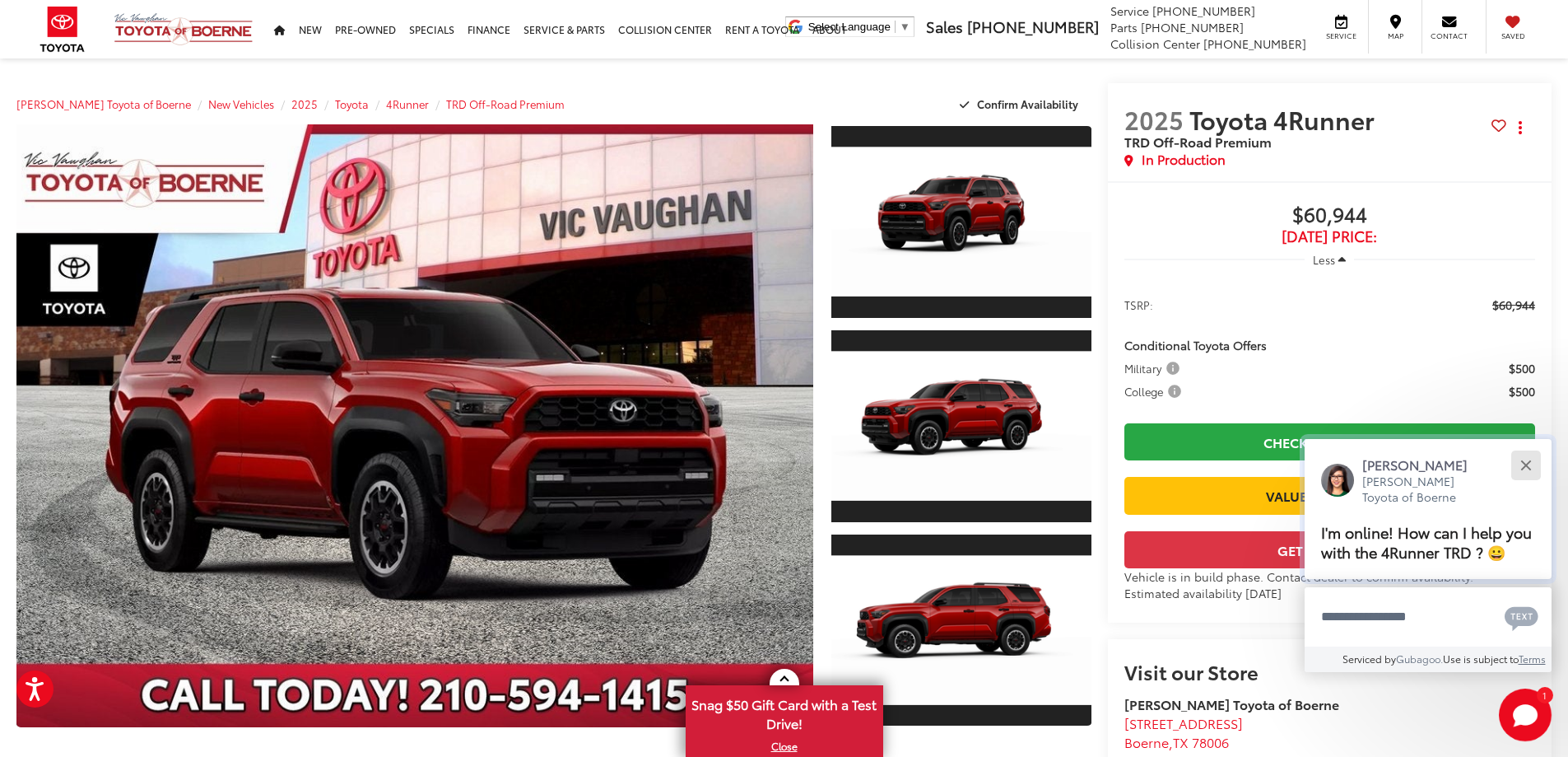
click at [1526, 462] on button "Close" at bounding box center [1525, 465] width 36 height 36
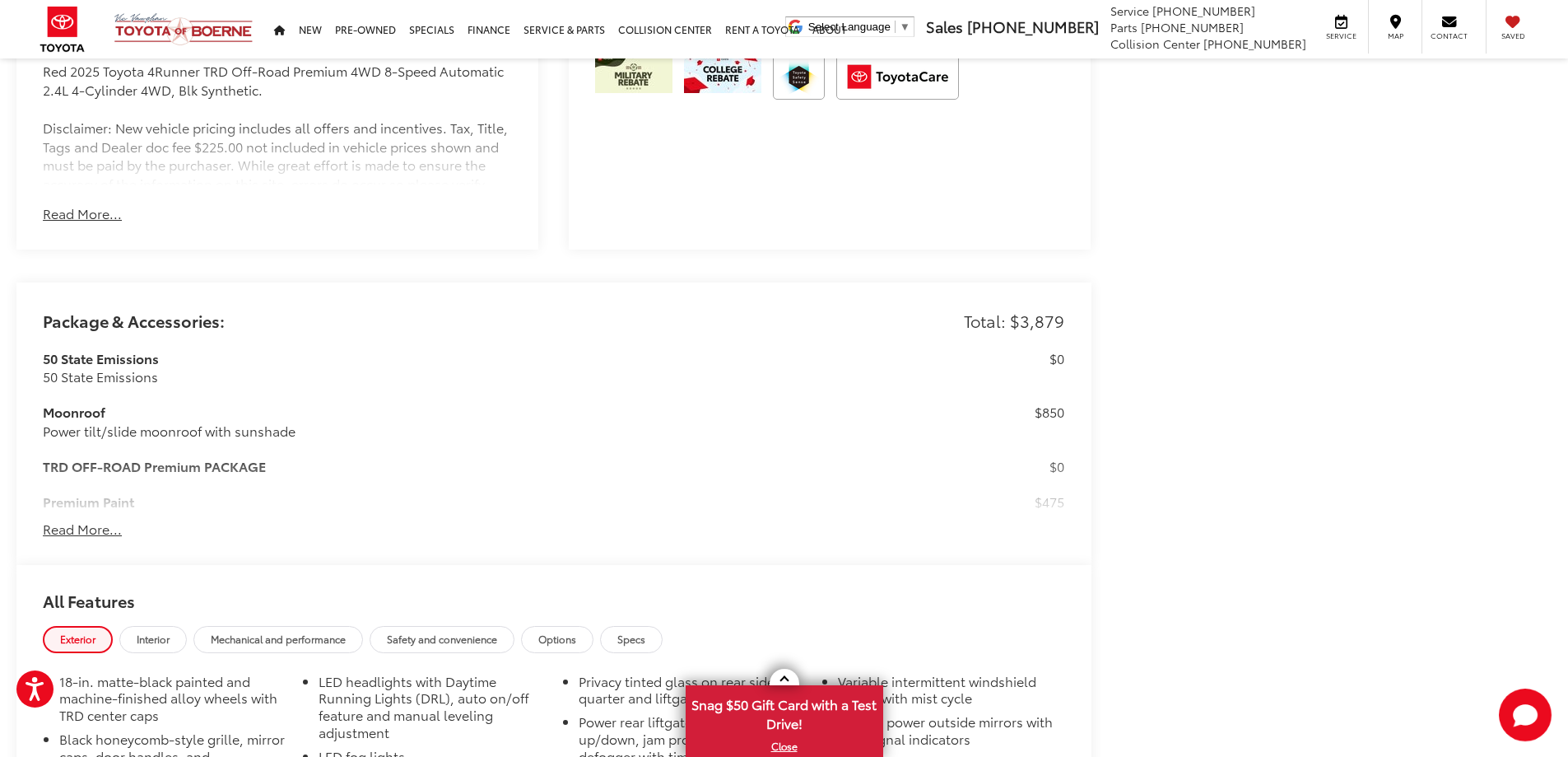
scroll to position [1279, 0]
click at [74, 525] on button "Read More..." at bounding box center [82, 525] width 79 height 19
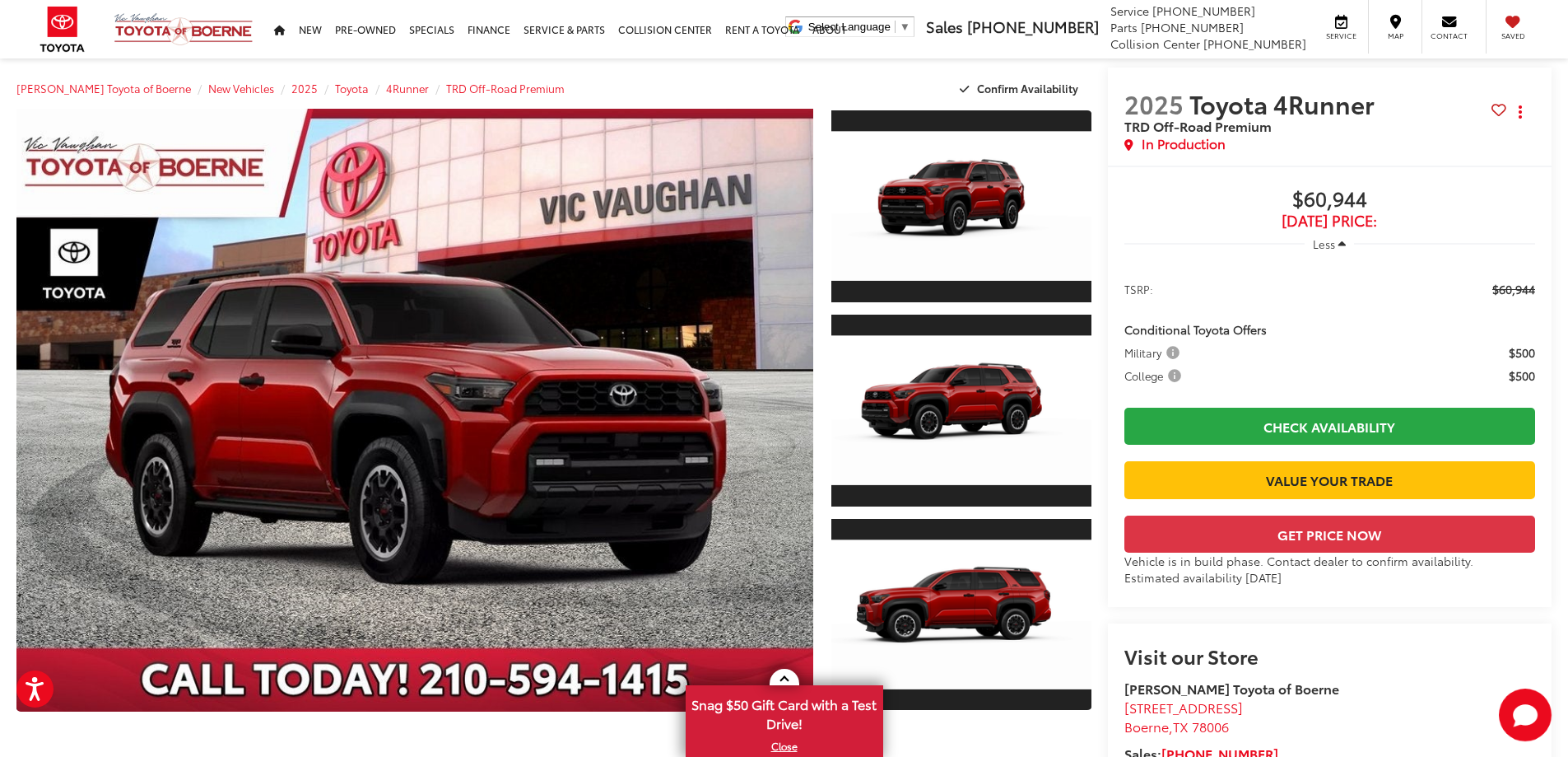
scroll to position [11, 0]
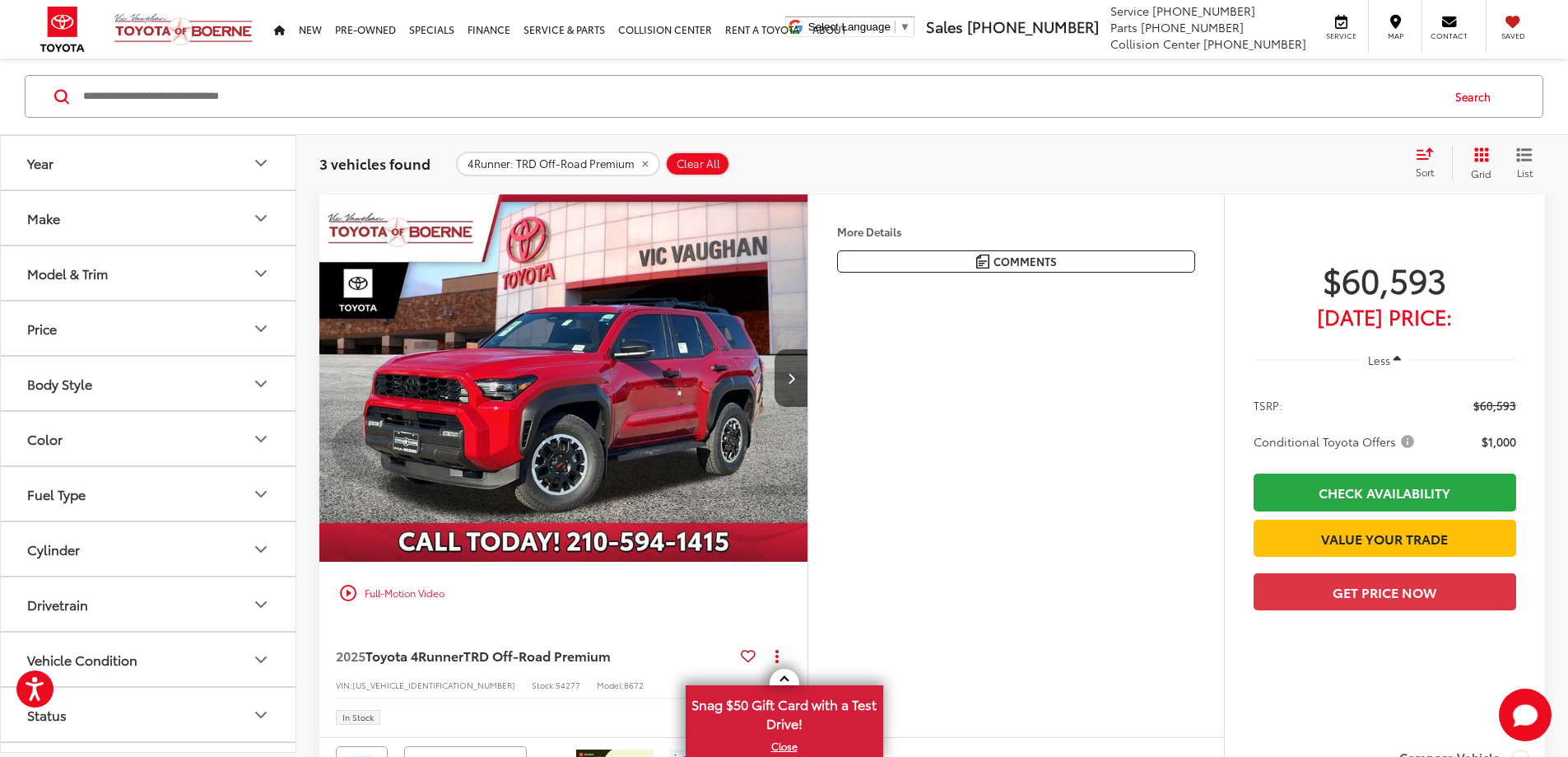
click at [0, 0] on button "More..." at bounding box center [0, 0] width 0 height 0
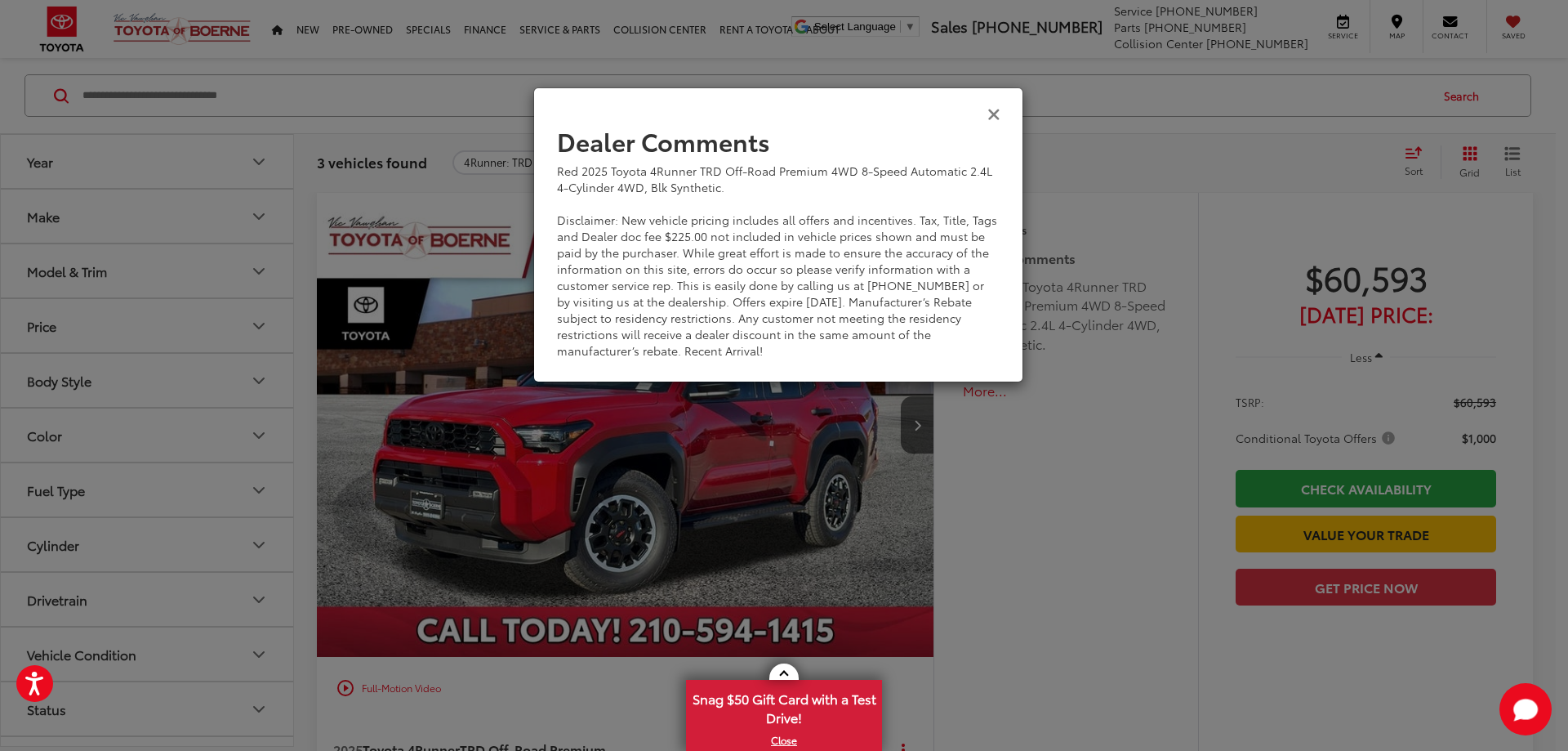
click at [992, 116] on icon "Close" at bounding box center [994, 113] width 13 height 17
